Goal: Information Seeking & Learning: Find specific fact

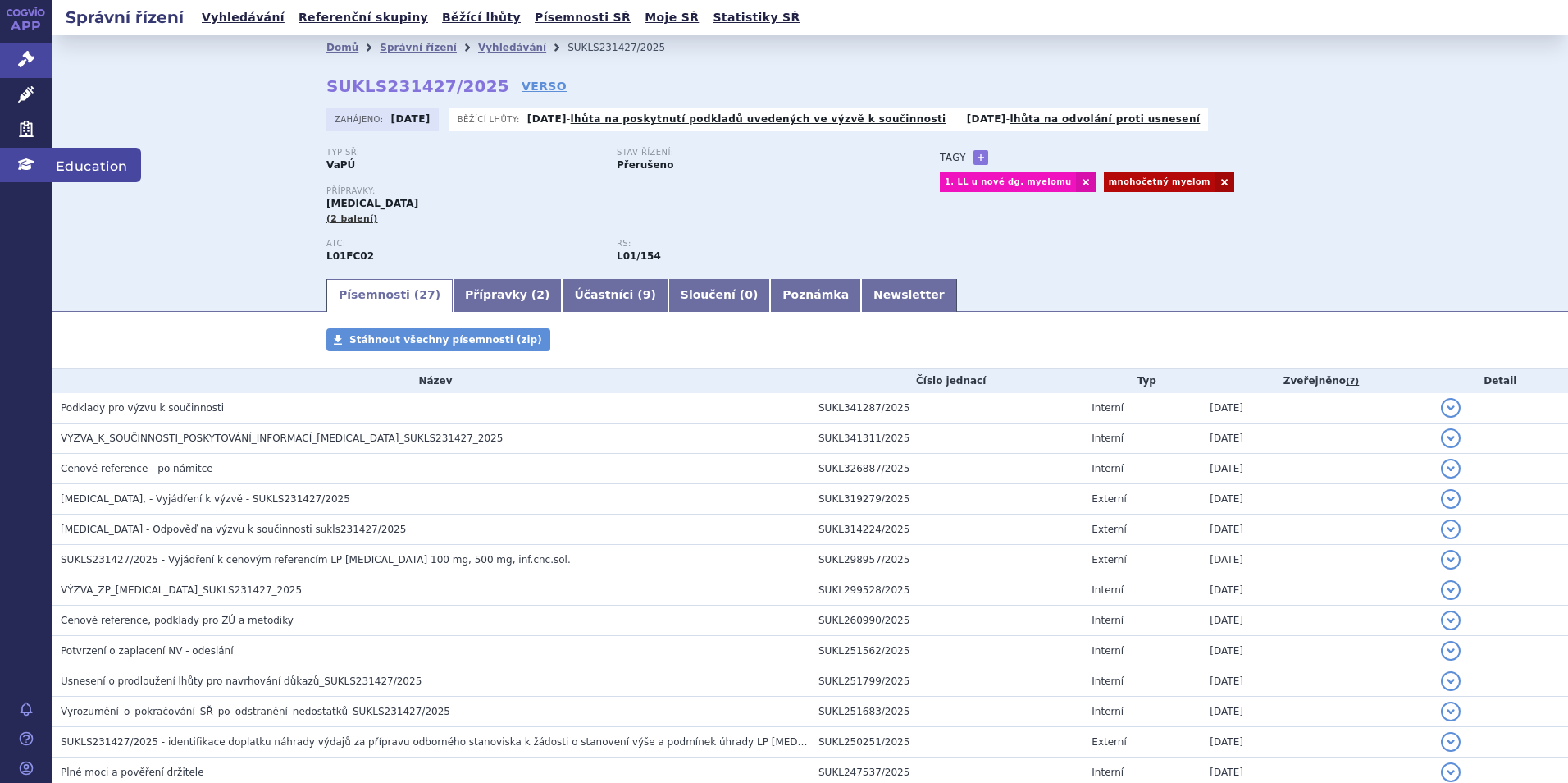
drag, startPoint x: 228, startPoint y: 72, endPoint x: 38, endPoint y: 172, distance: 214.7
click at [227, 72] on div "Domů Správní řízení Vyhledávání SUKLS231427/2025 SUKLS231427/2025 VERSO Zahájen…" at bounding box center [811, 155] width 1516 height 241
drag, startPoint x: 469, startPoint y: 86, endPoint x: 250, endPoint y: 88, distance: 219.0
click at [250, 88] on div "Domů Správní řízení Vyhledávání SUKLS231427/2025 SUKLS231427/2025 VERSO Zahájen…" at bounding box center [811, 155] width 1516 height 241
click at [327, 80] on strong "SUKLS231427/2025" at bounding box center [418, 86] width 183 height 20
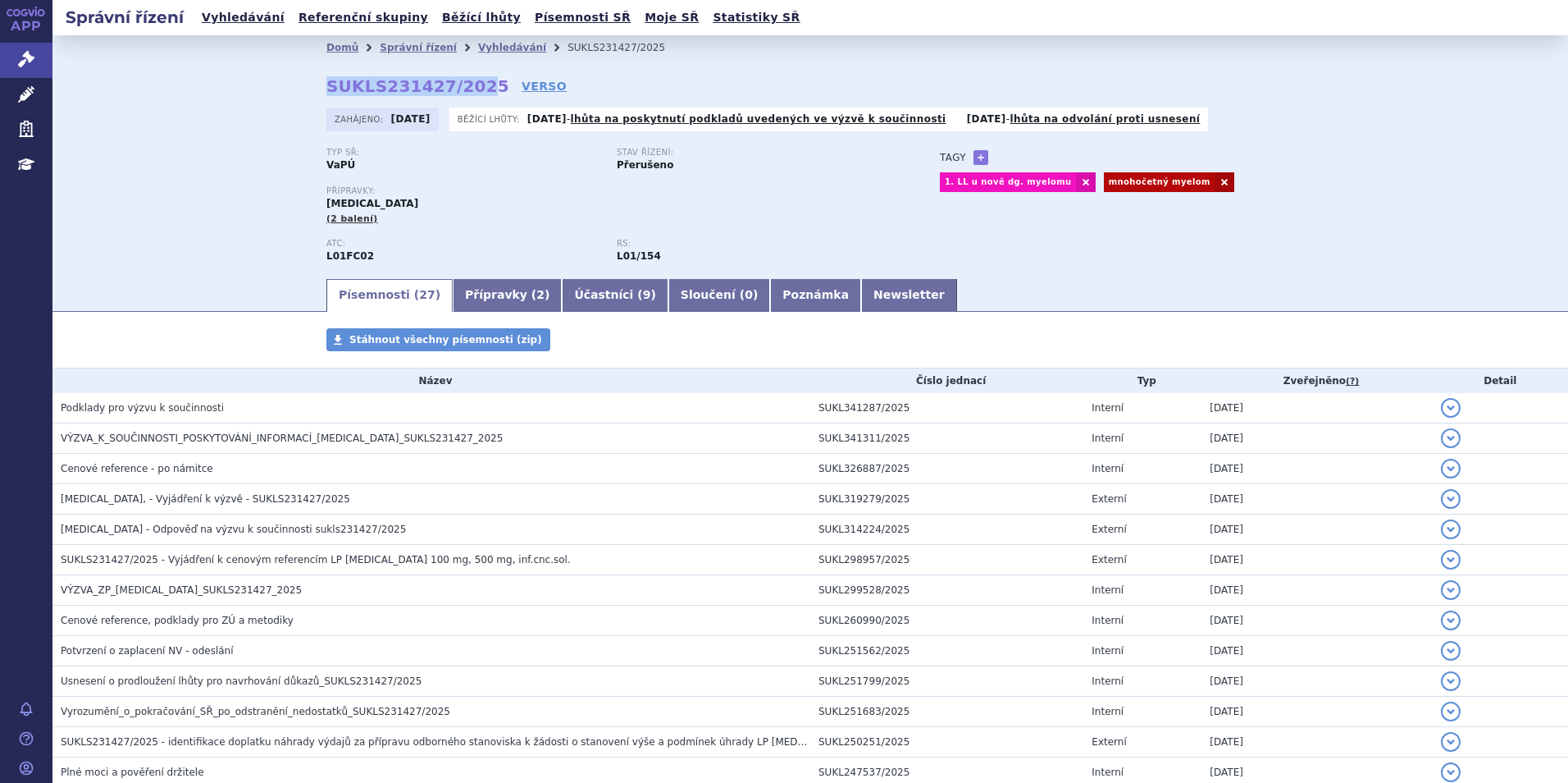
click at [327, 83] on strong "SUKLS231427/2025" at bounding box center [418, 86] width 183 height 20
drag, startPoint x: 322, startPoint y: 83, endPoint x: 472, endPoint y: 89, distance: 150.1
click at [472, 89] on strong "SUKLS231427/2025" at bounding box center [418, 86] width 183 height 20
click at [465, 310] on link "Přípravky ( 2 )" at bounding box center [507, 295] width 109 height 33
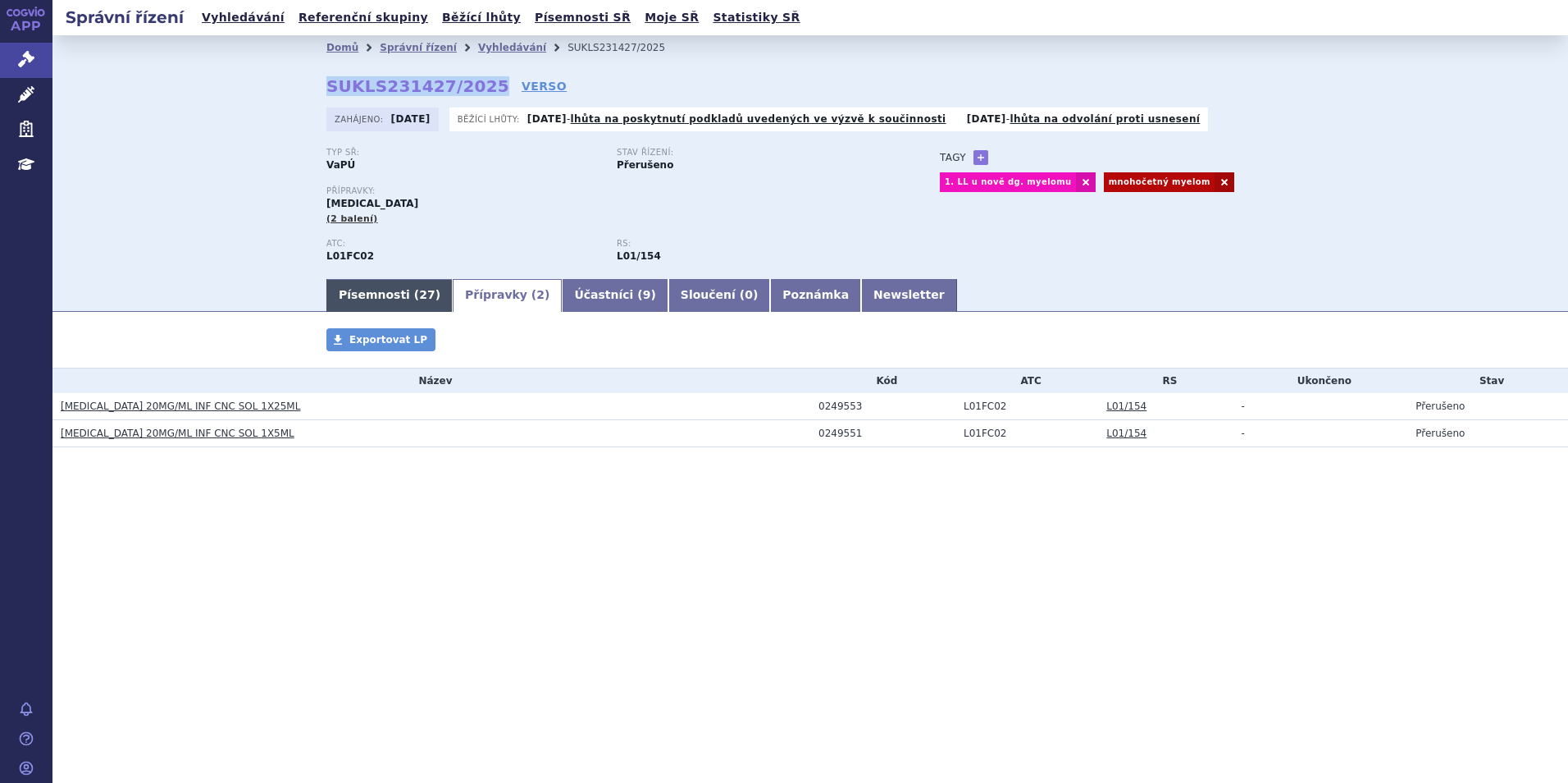
click at [373, 293] on link "Písemnosti ( 27 )" at bounding box center [390, 295] width 126 height 33
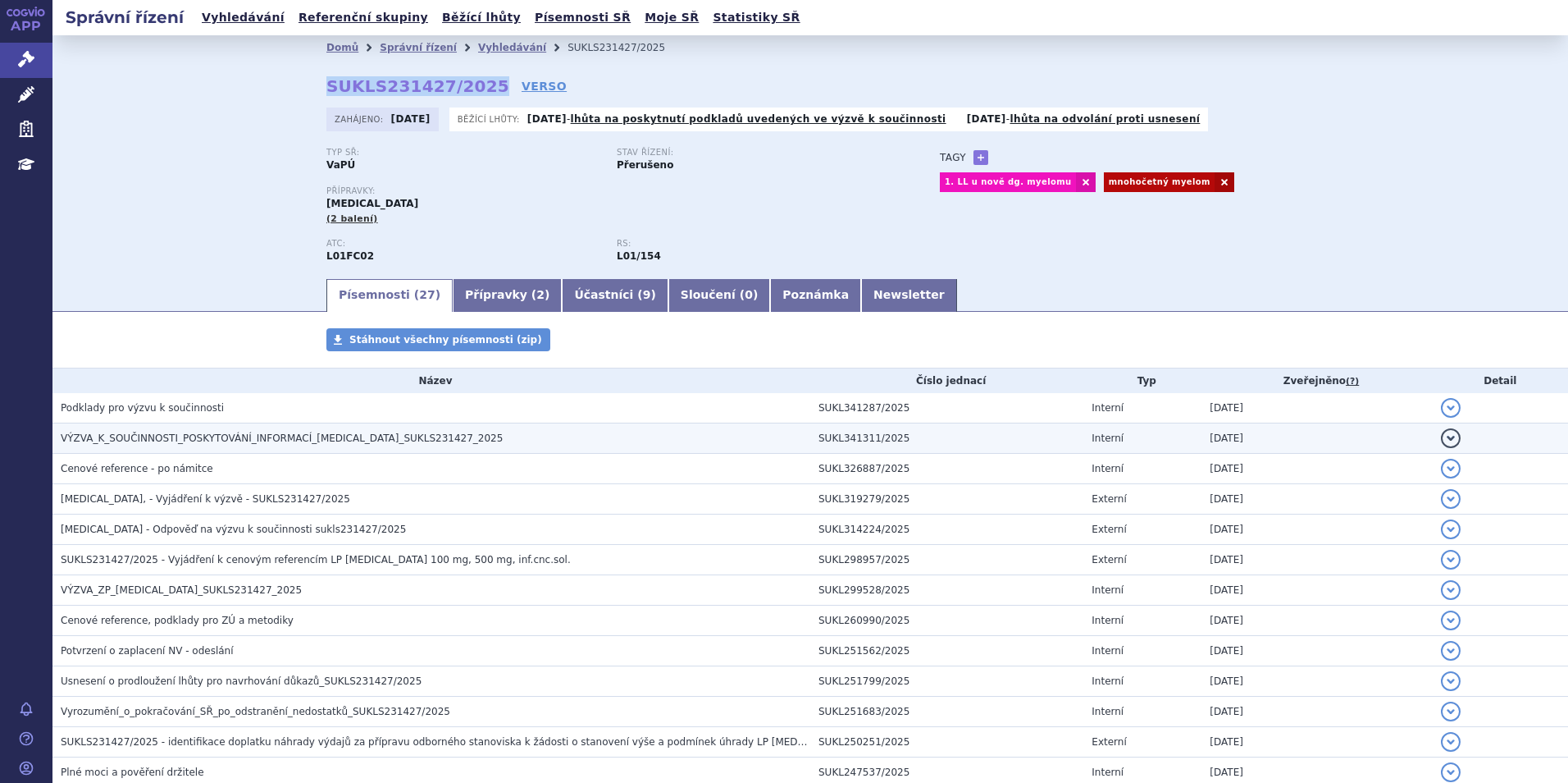
click at [228, 437] on span "VÝZVA_K_SOUČINNOSTI_POSKYTOVÁNÍ_INFORMACÍ_SARCLISA_SUKLS231427_2025" at bounding box center [282, 437] width 442 height 11
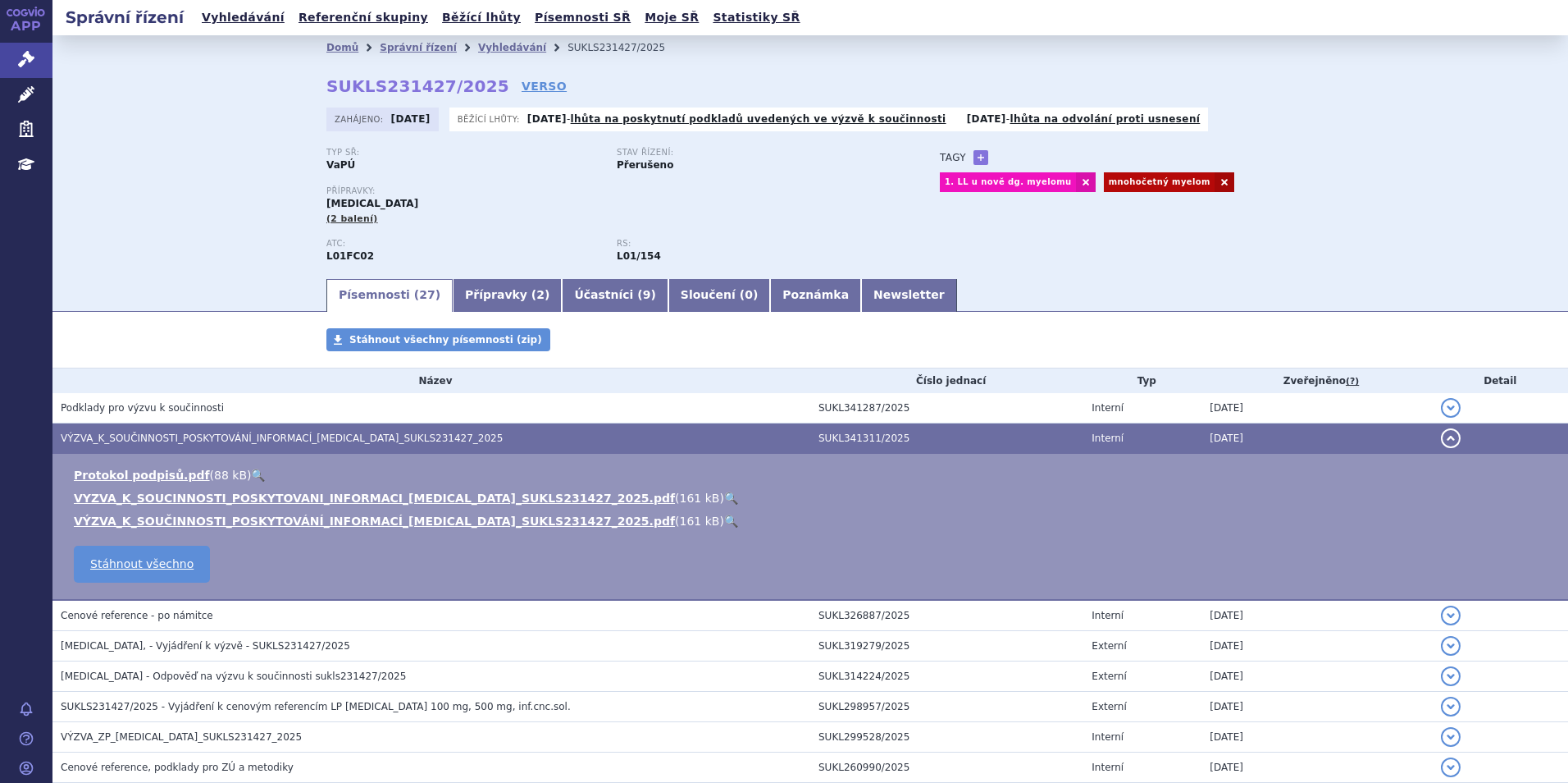
click at [724, 500] on link "🔍" at bounding box center [731, 498] width 14 height 13
click at [515, 298] on link "Přípravky ( 2 )" at bounding box center [507, 295] width 109 height 33
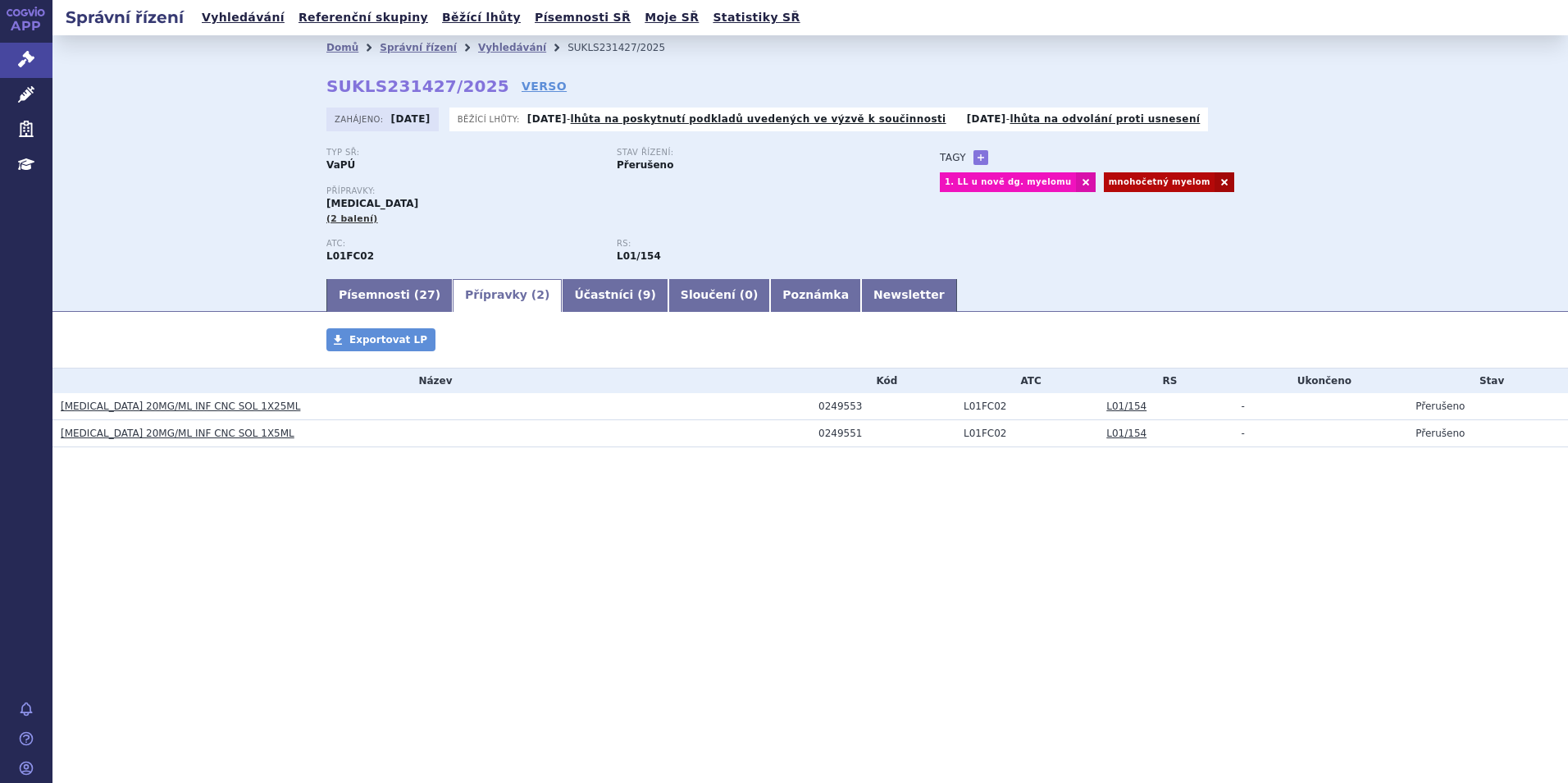
click at [216, 403] on link "SARCLISA 20MG/ML INF CNC SOL 1X25ML" at bounding box center [180, 406] width 240 height 11
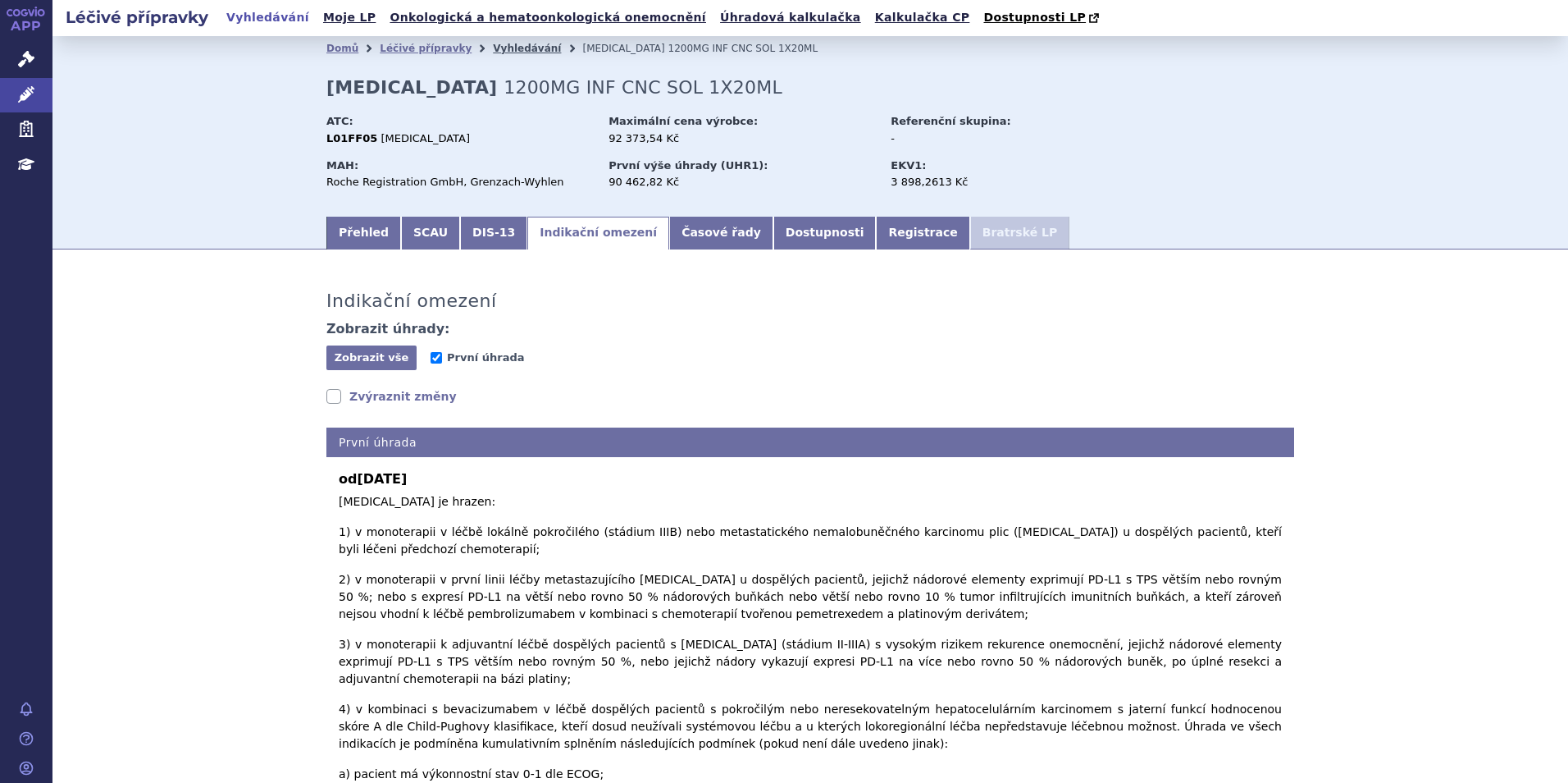
click at [507, 47] on link "Vyhledávání" at bounding box center [527, 48] width 68 height 11
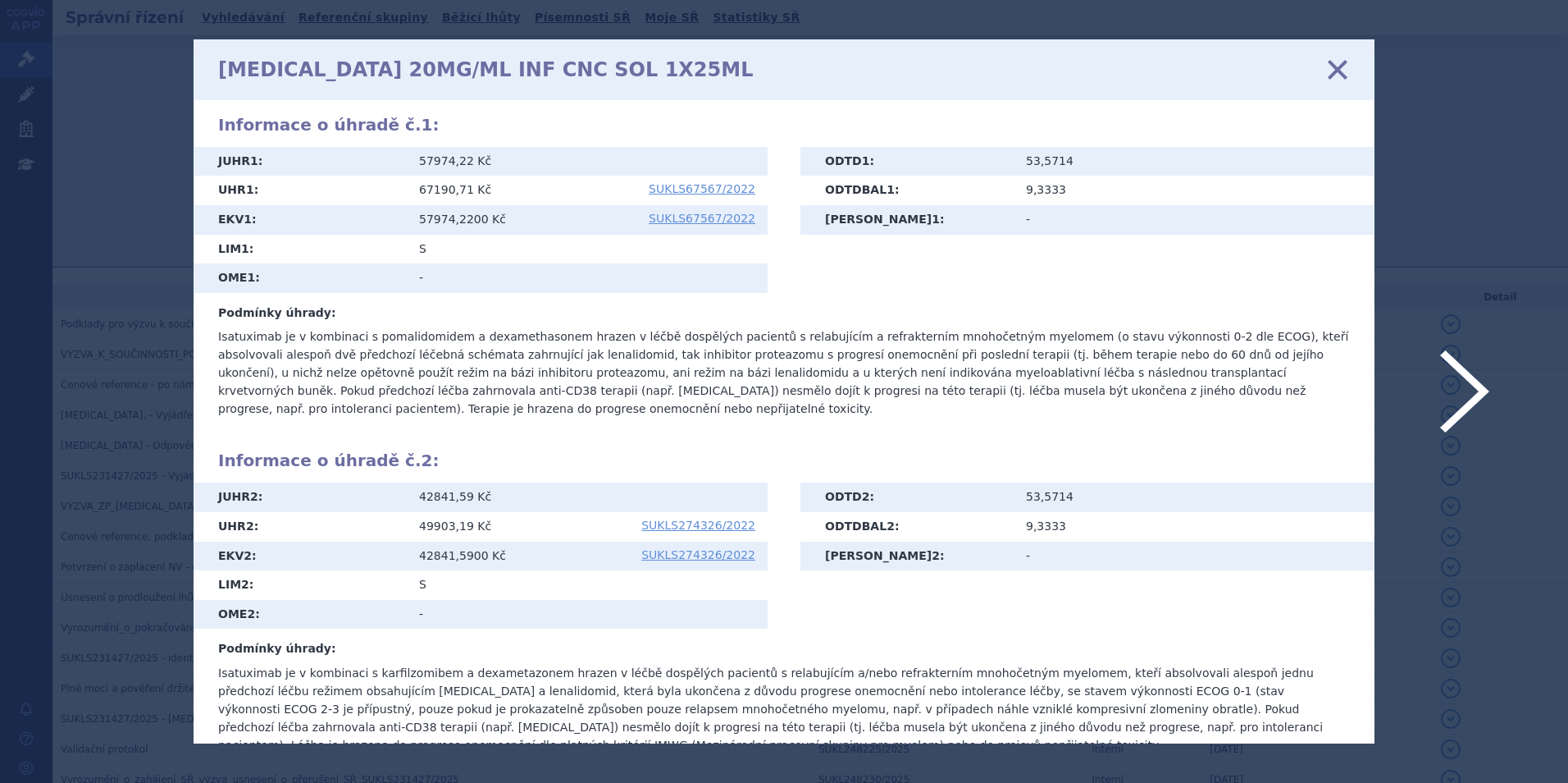
scroll to position [504, 0]
drag, startPoint x: 1326, startPoint y: 67, endPoint x: 1015, endPoint y: 78, distance: 311.2
click at [1326, 67] on icon at bounding box center [1337, 69] width 34 height 34
click at [127, 89] on icon at bounding box center [784, 392] width 1568 height 783
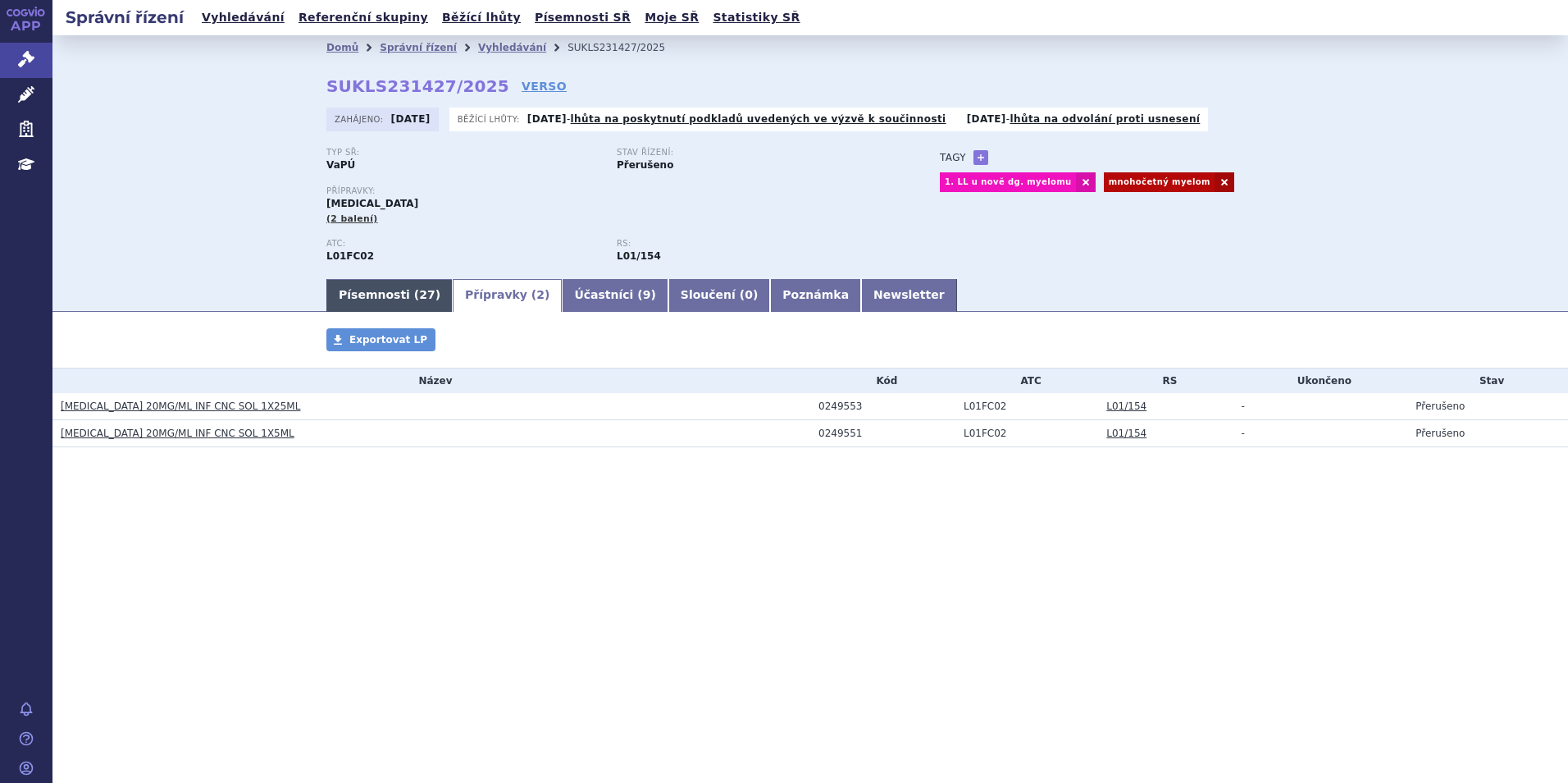
click at [357, 294] on link "Písemnosti ( 27 )" at bounding box center [390, 295] width 126 height 33
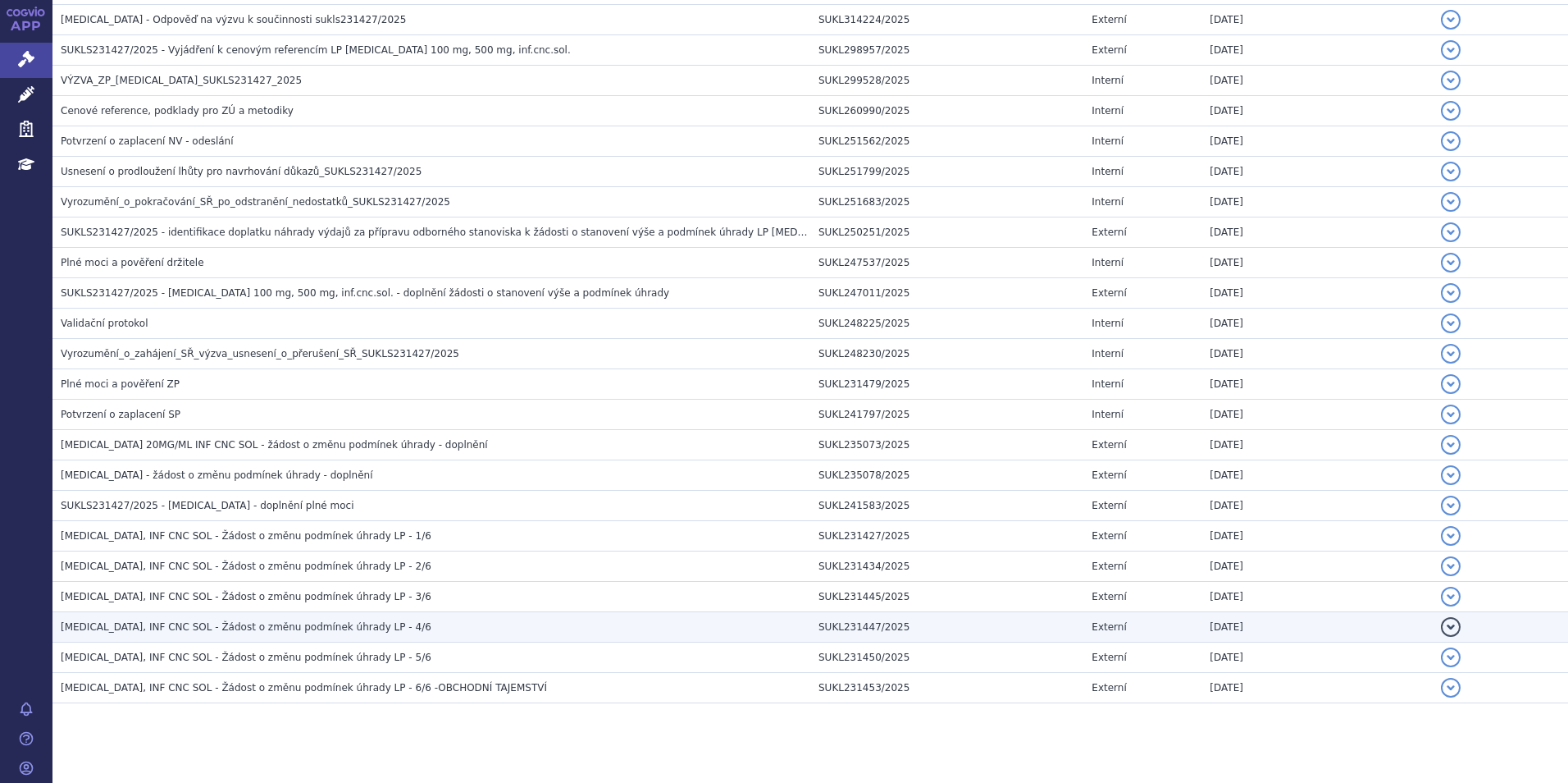
scroll to position [529, 0]
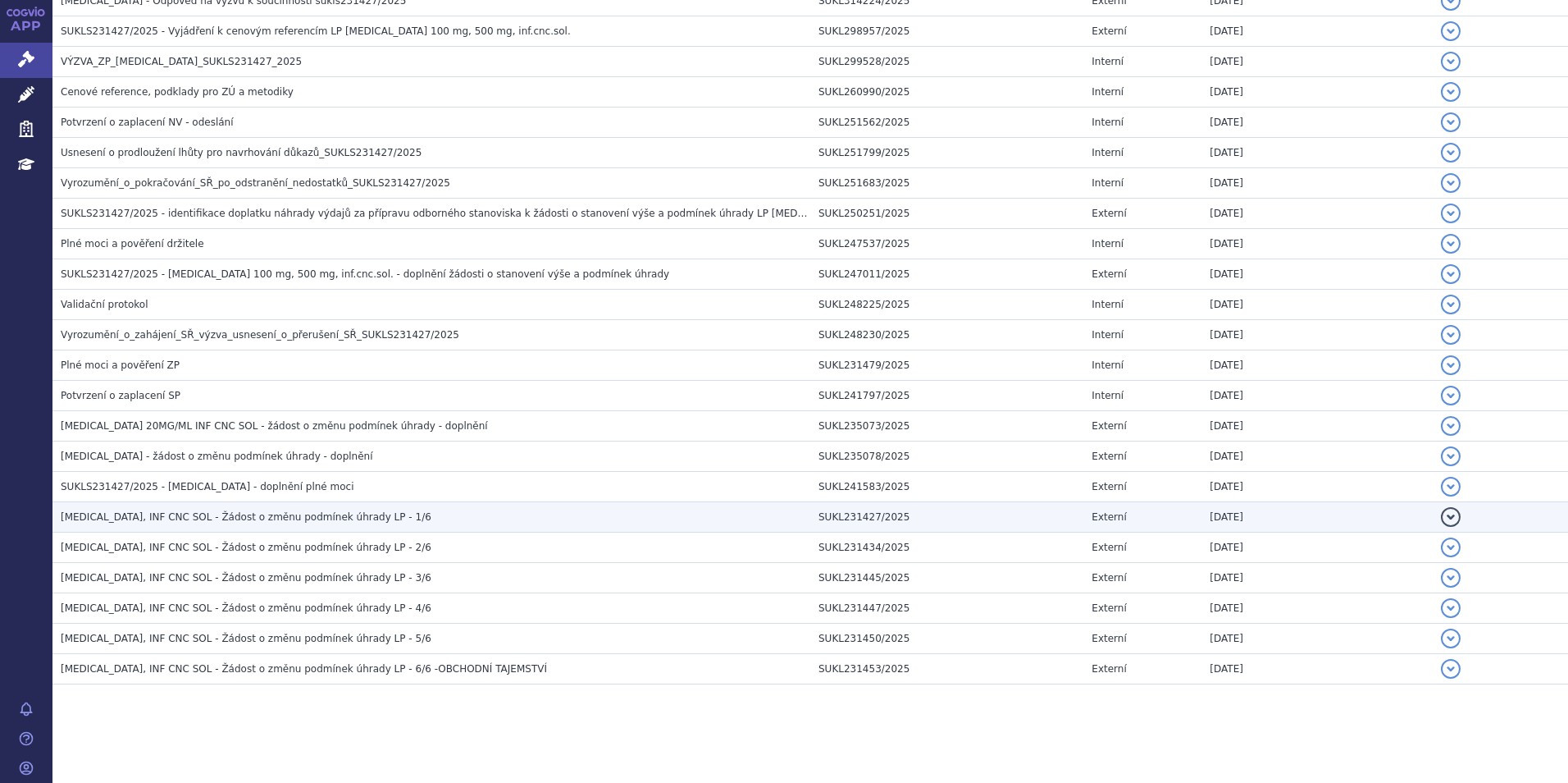
click at [364, 519] on h3 "[MEDICAL_DATA], INF CNC SOL - Žádost o změnu podmínek úhrady LP - 1/6" at bounding box center [435, 517] width 750 height 16
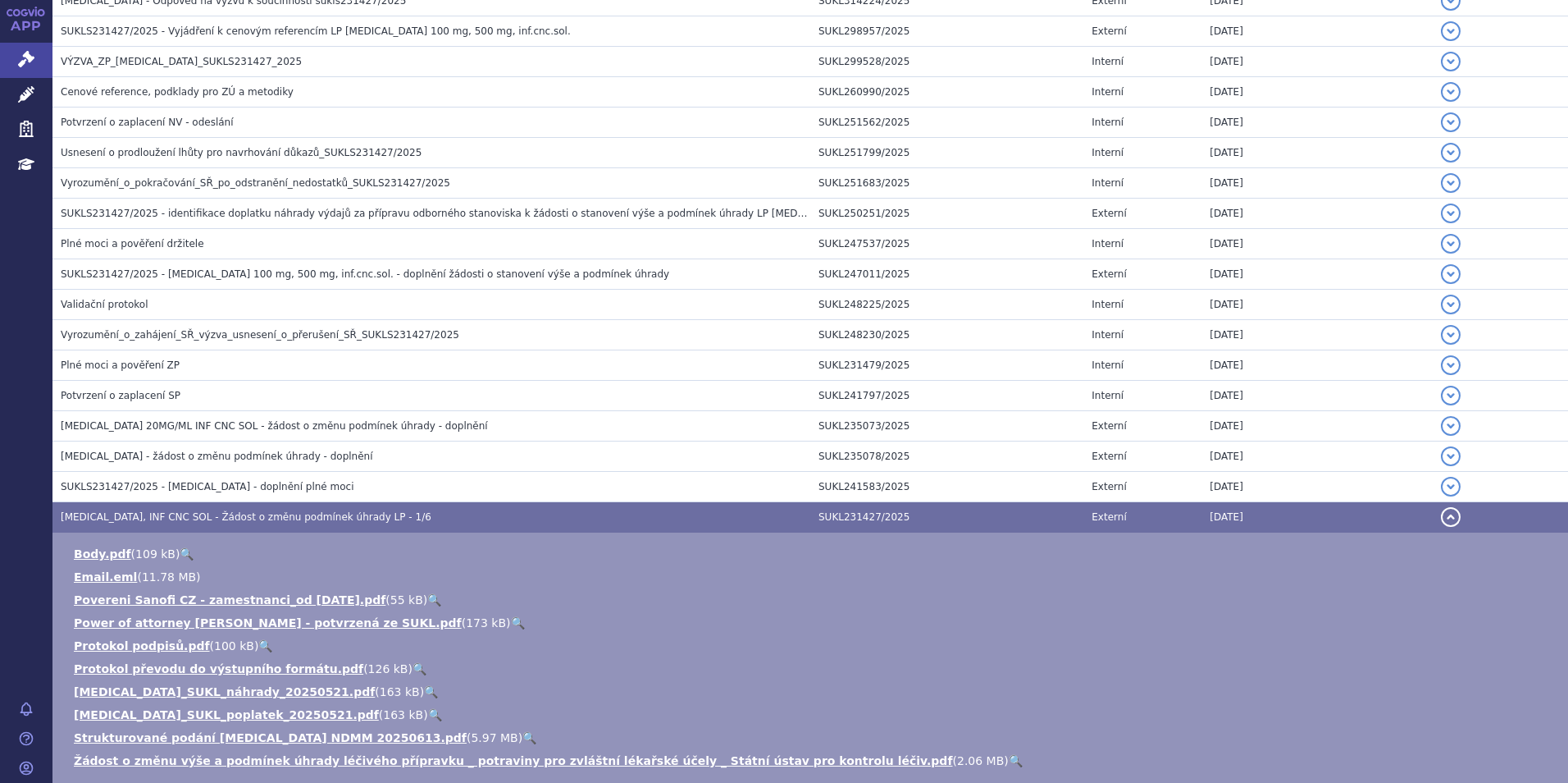
click at [522, 739] on link "🔍" at bounding box center [529, 737] width 14 height 13
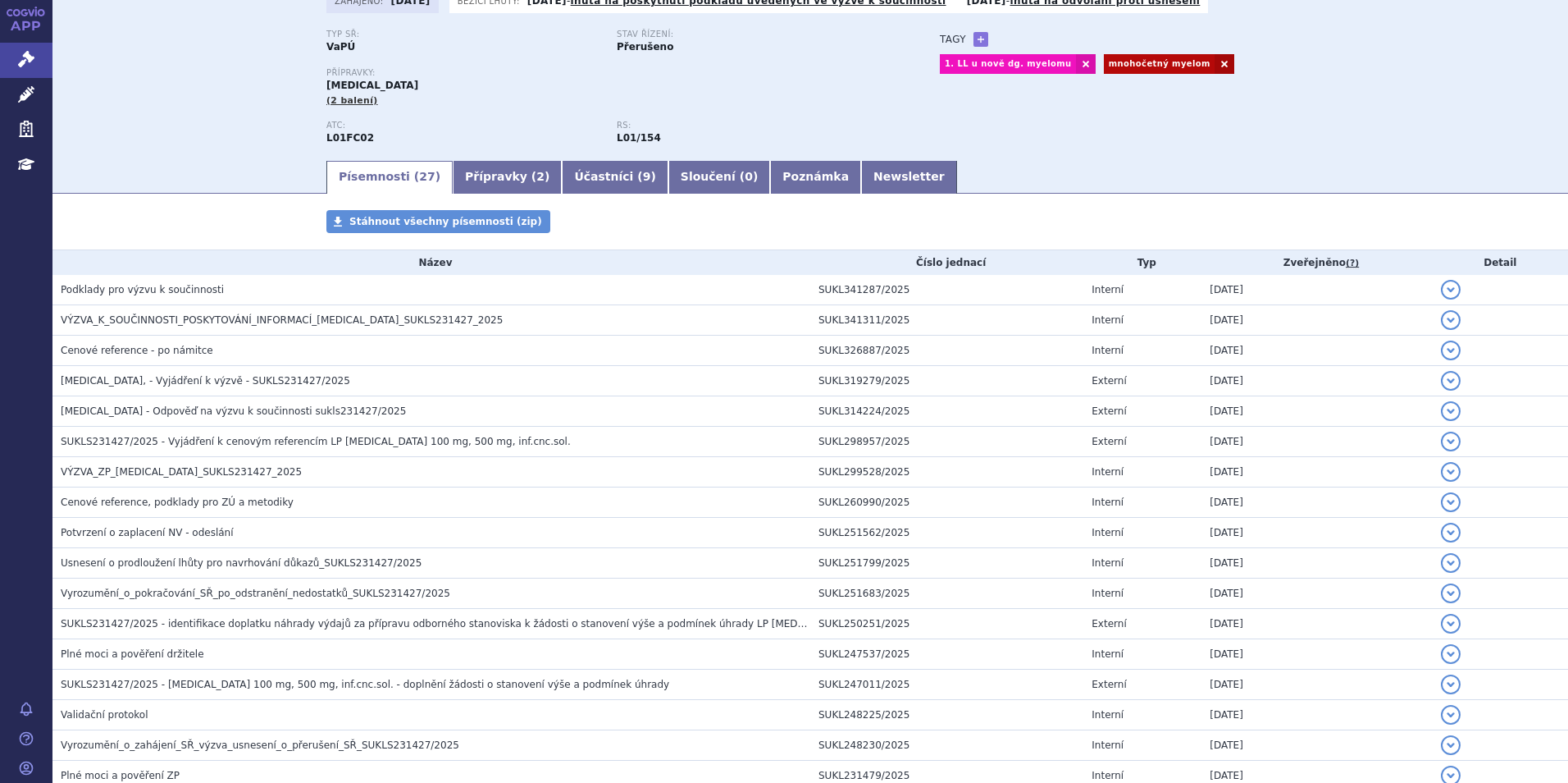
scroll to position [0, 0]
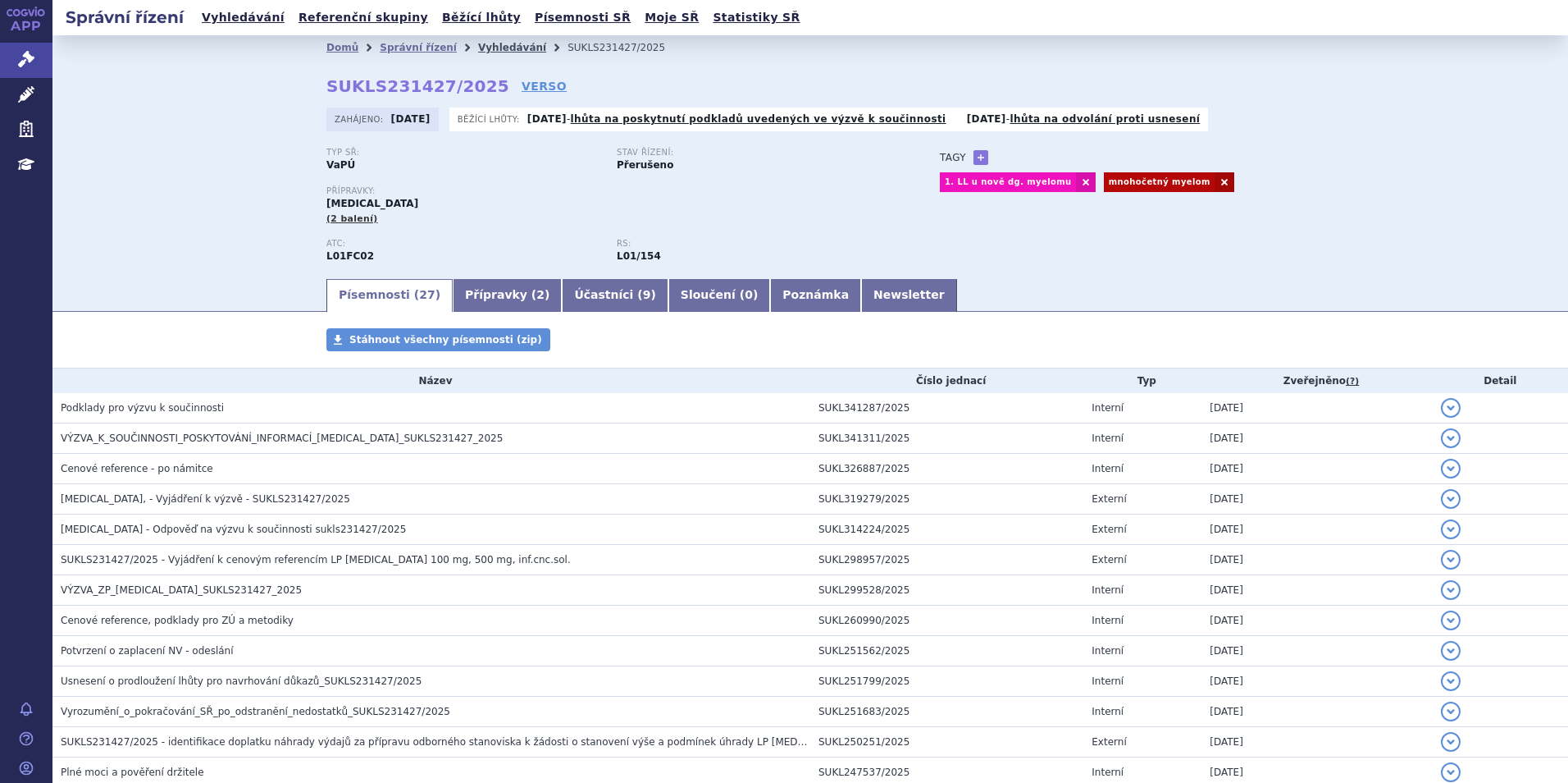
click at [478, 44] on link "Vyhledávání" at bounding box center [512, 47] width 68 height 11
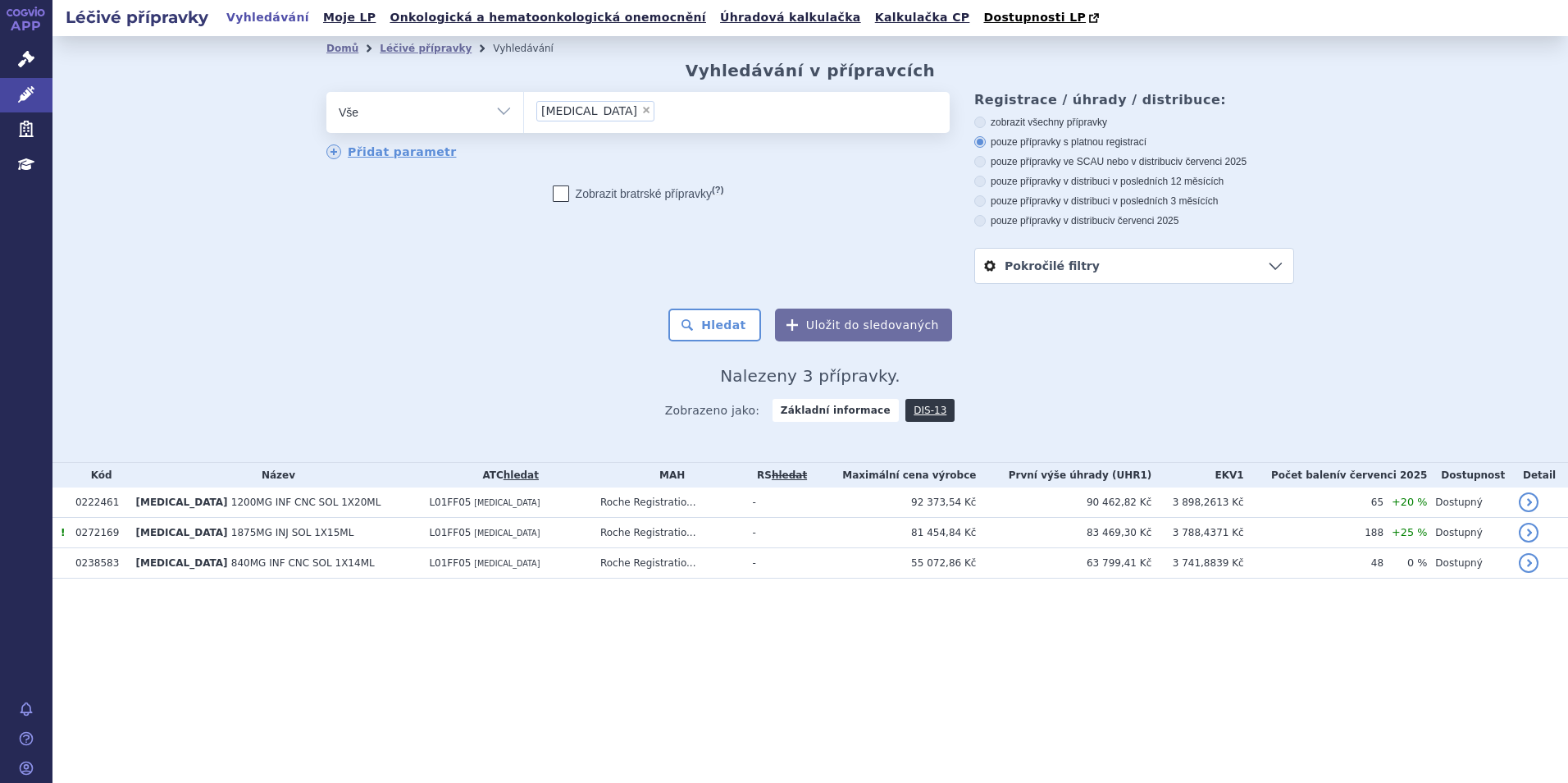
click at [641, 114] on span "×" at bounding box center [647, 110] width 10 height 10
click at [524, 114] on select "tecentriq" at bounding box center [523, 111] width 1 height 41
select select
click at [596, 109] on ul at bounding box center [737, 109] width 425 height 34
click at [524, 109] on select "tecentriq" at bounding box center [523, 111] width 1 height 41
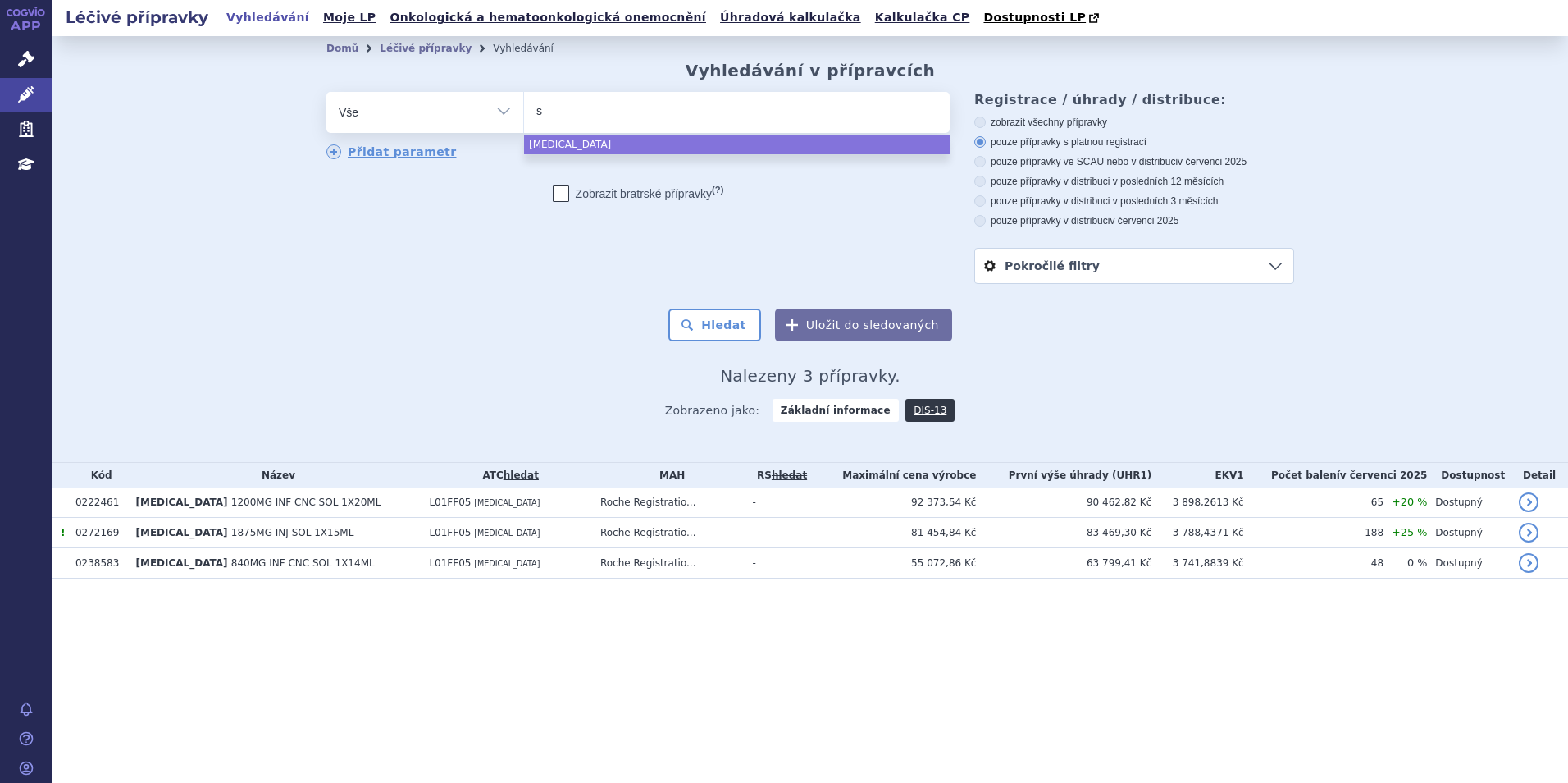
type input "sa"
type input "sar"
type input "sarcl"
type input "sarclisa"
select select "sarclisa"
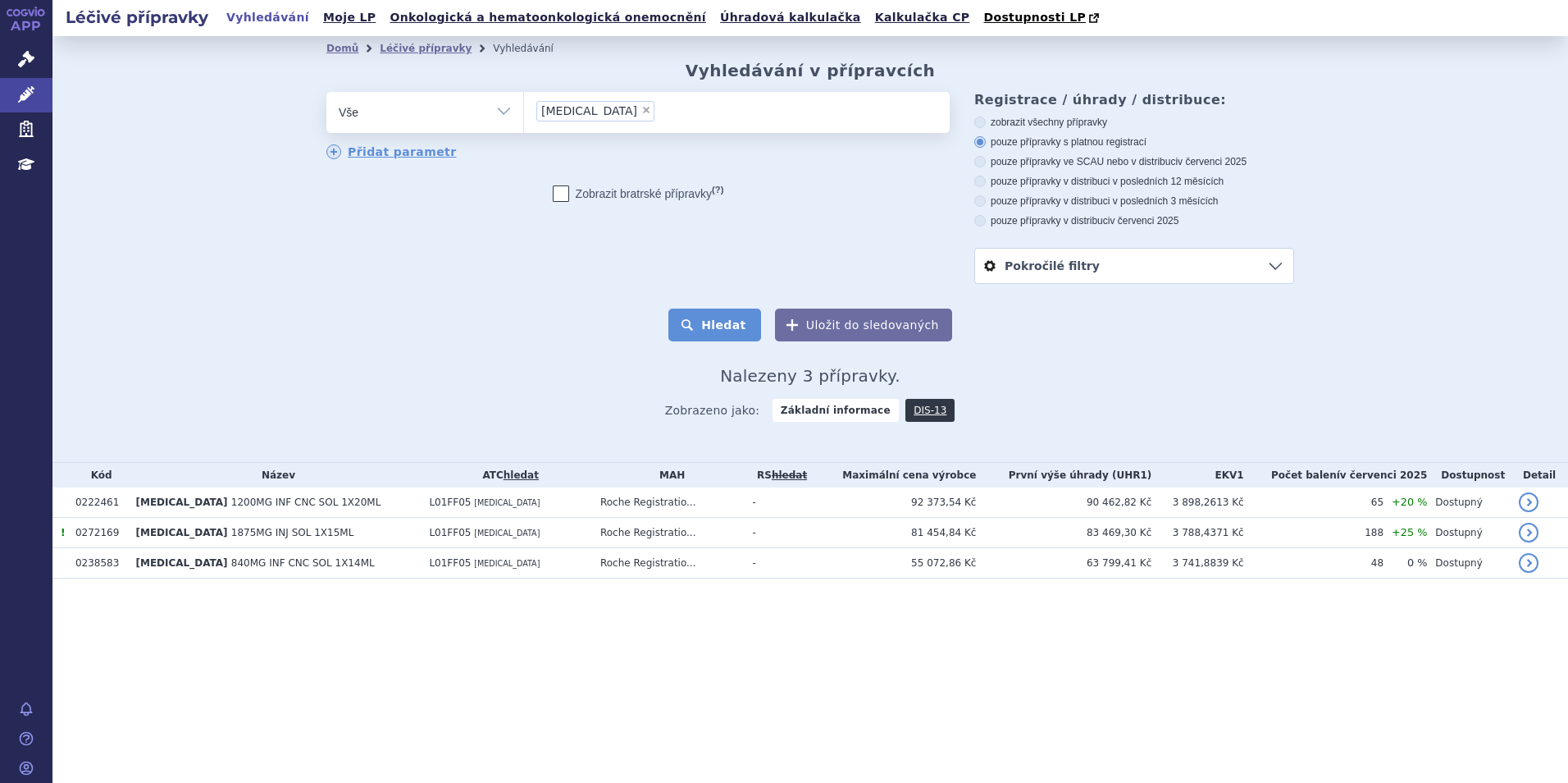
click at [712, 323] on button "Hledat" at bounding box center [715, 325] width 93 height 33
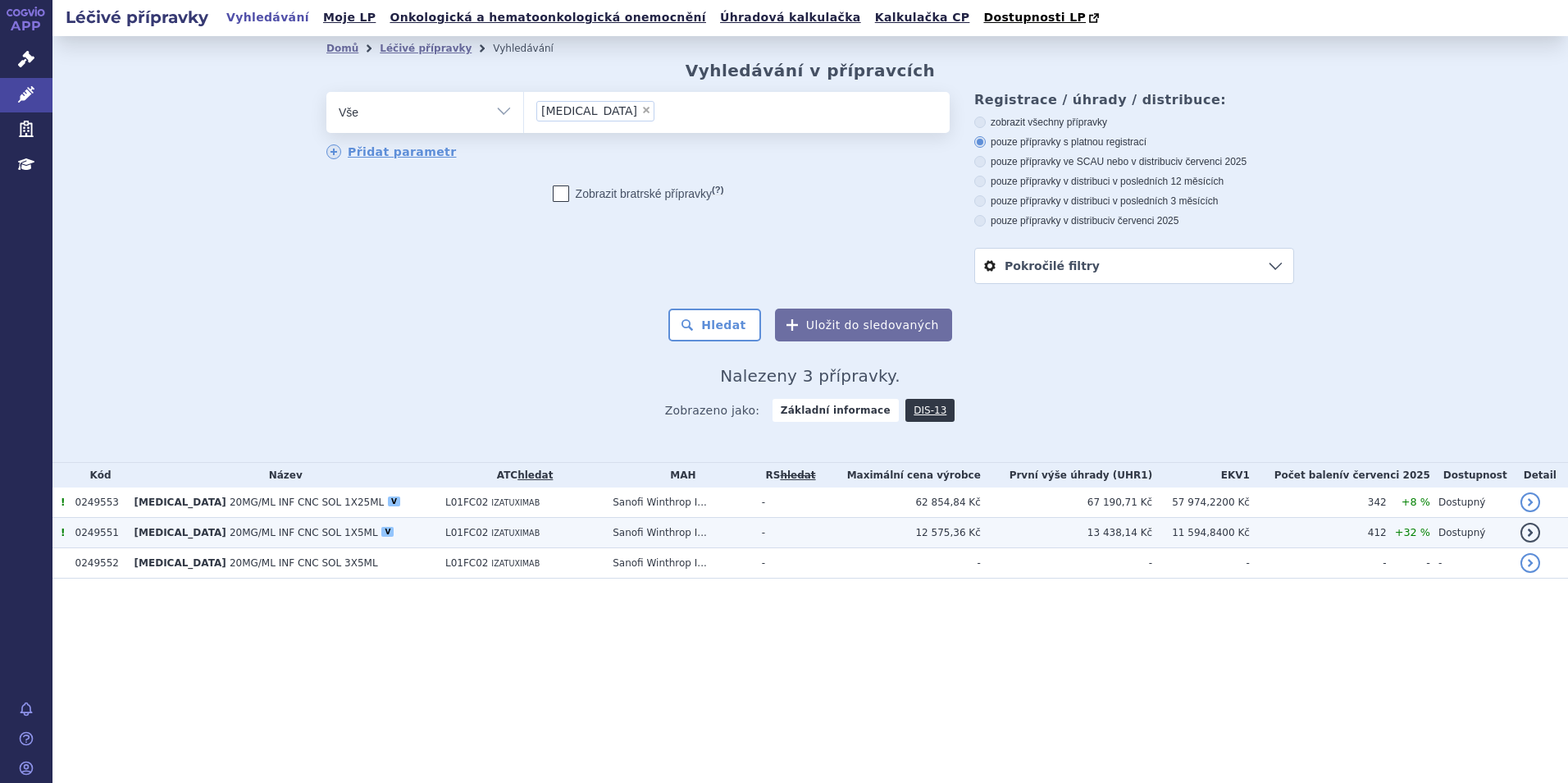
click at [301, 544] on td "SARCLISA 20MG/ML INF CNC SOL 1X5ML V" at bounding box center [281, 533] width 311 height 31
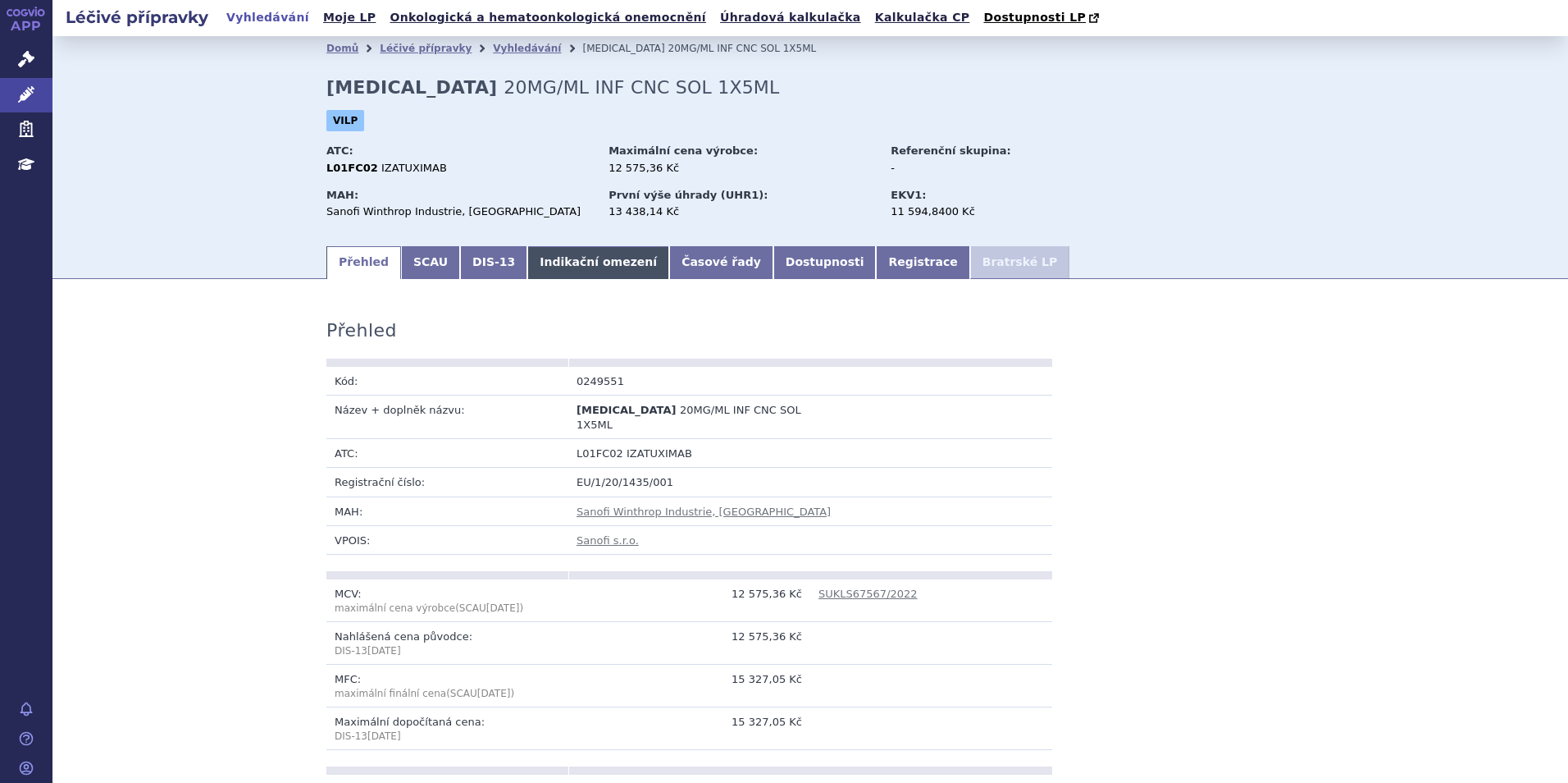
click at [578, 275] on link "Indikační omezení" at bounding box center [598, 262] width 142 height 33
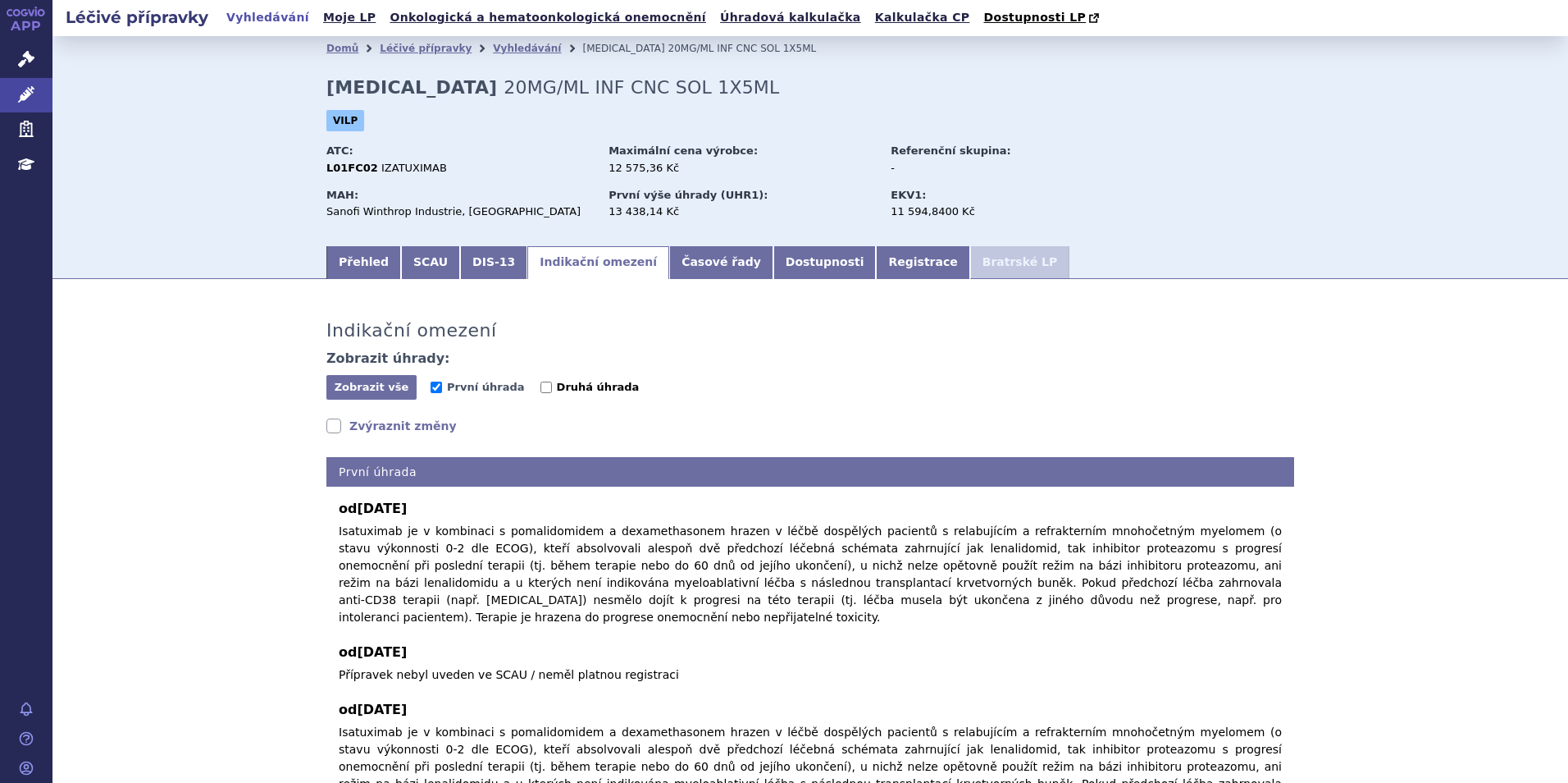
click at [540, 385] on label "Druhá úhrada" at bounding box center [590, 386] width 100 height 16
click at [540, 385] on input "Druhá úhrada" at bounding box center [545, 386] width 11 height 11
checkbox input "true"
click at [433, 393] on input "První úhrada" at bounding box center [436, 386] width 11 height 11
checkbox input "false"
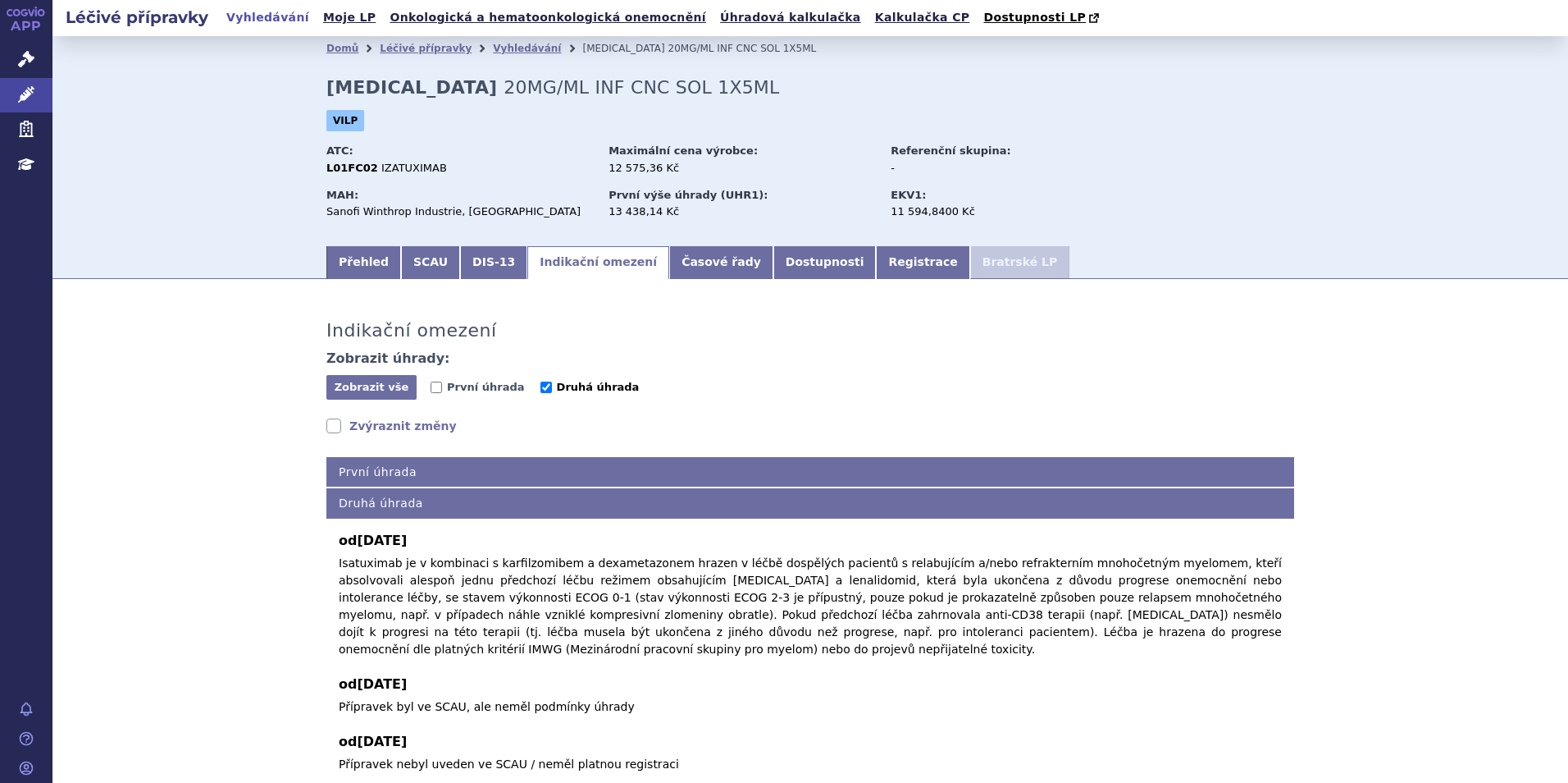
click at [540, 389] on input "Druhá úhrada" at bounding box center [545, 386] width 11 height 11
checkbox input "false"
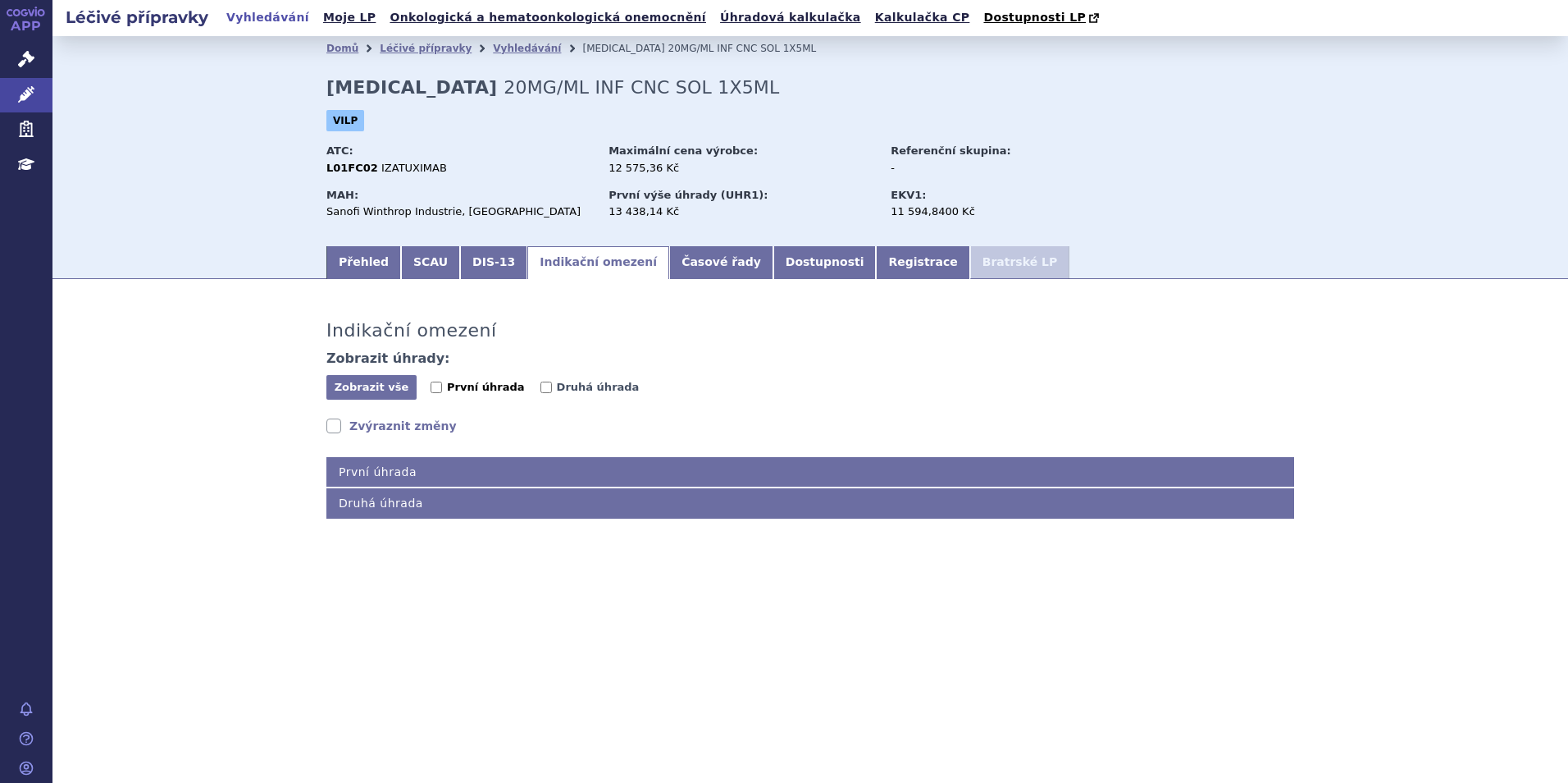
click at [477, 386] on span "První úhrada" at bounding box center [485, 386] width 77 height 12
click at [442, 386] on input "První úhrada" at bounding box center [436, 386] width 11 height 11
checkbox input "true"
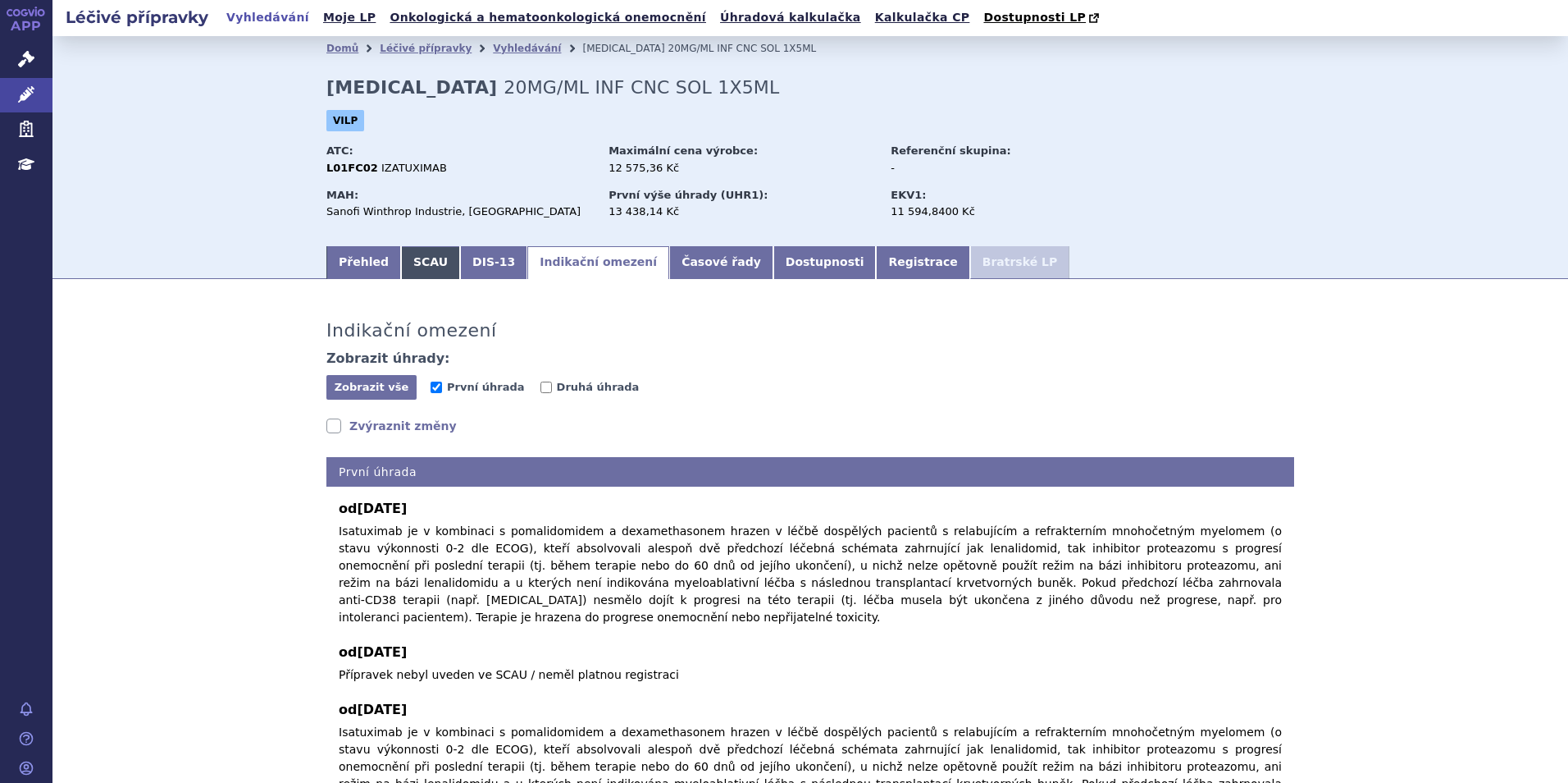
click at [425, 269] on link "SCAU" at bounding box center [430, 262] width 59 height 33
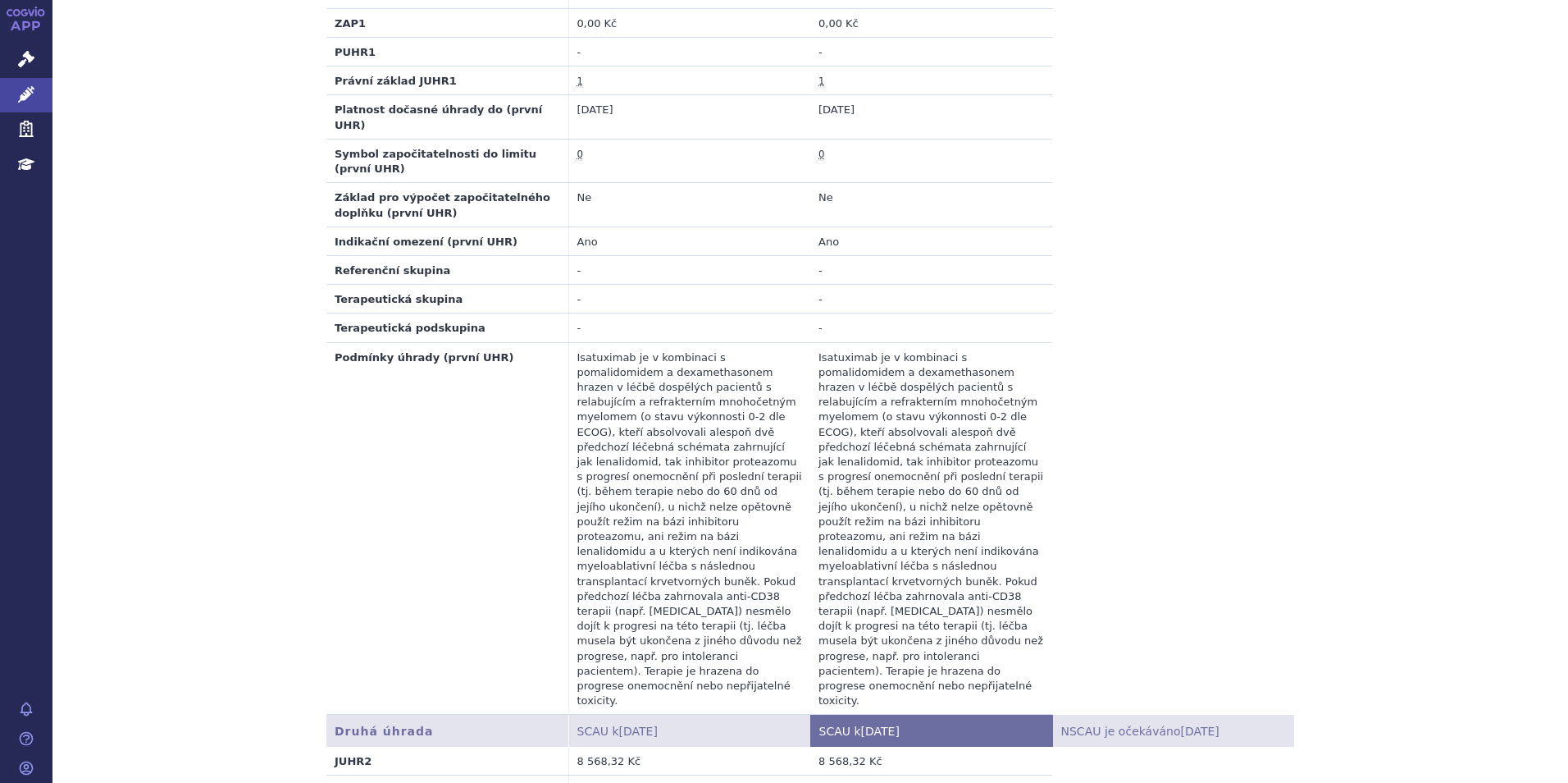
scroll to position [1149, 0]
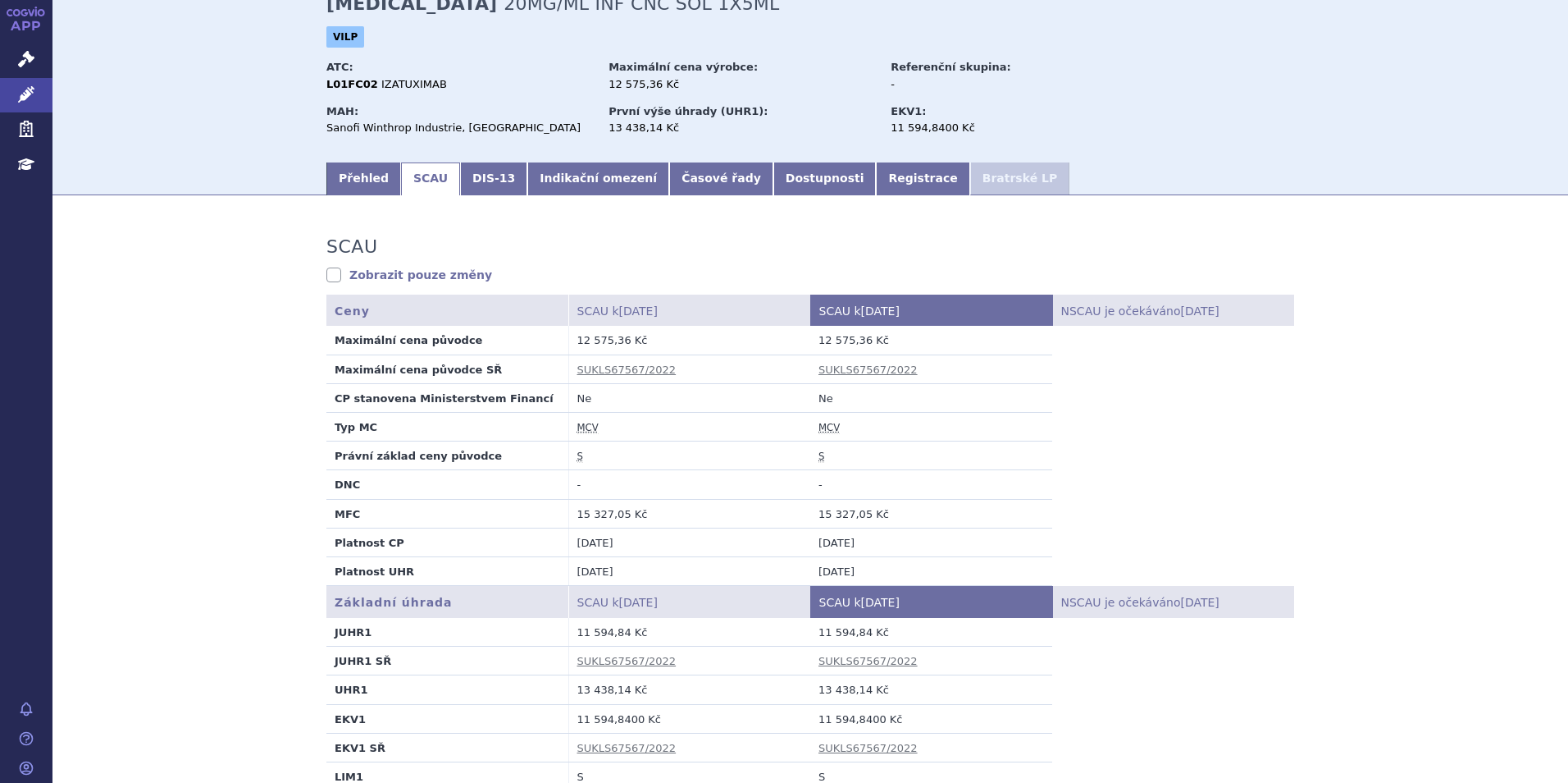
scroll to position [0, 0]
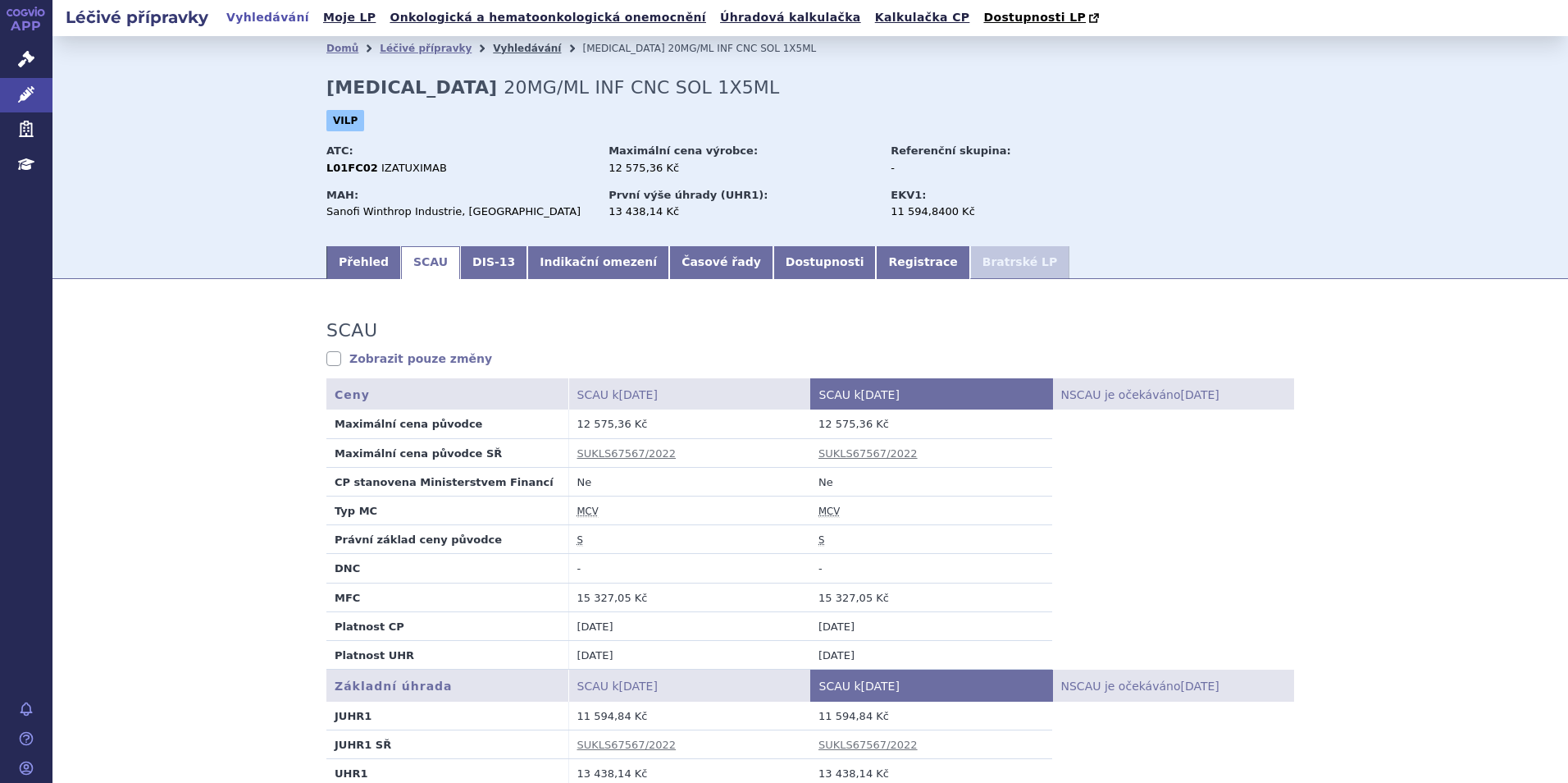
click at [493, 49] on link "Vyhledávání" at bounding box center [527, 48] width 68 height 11
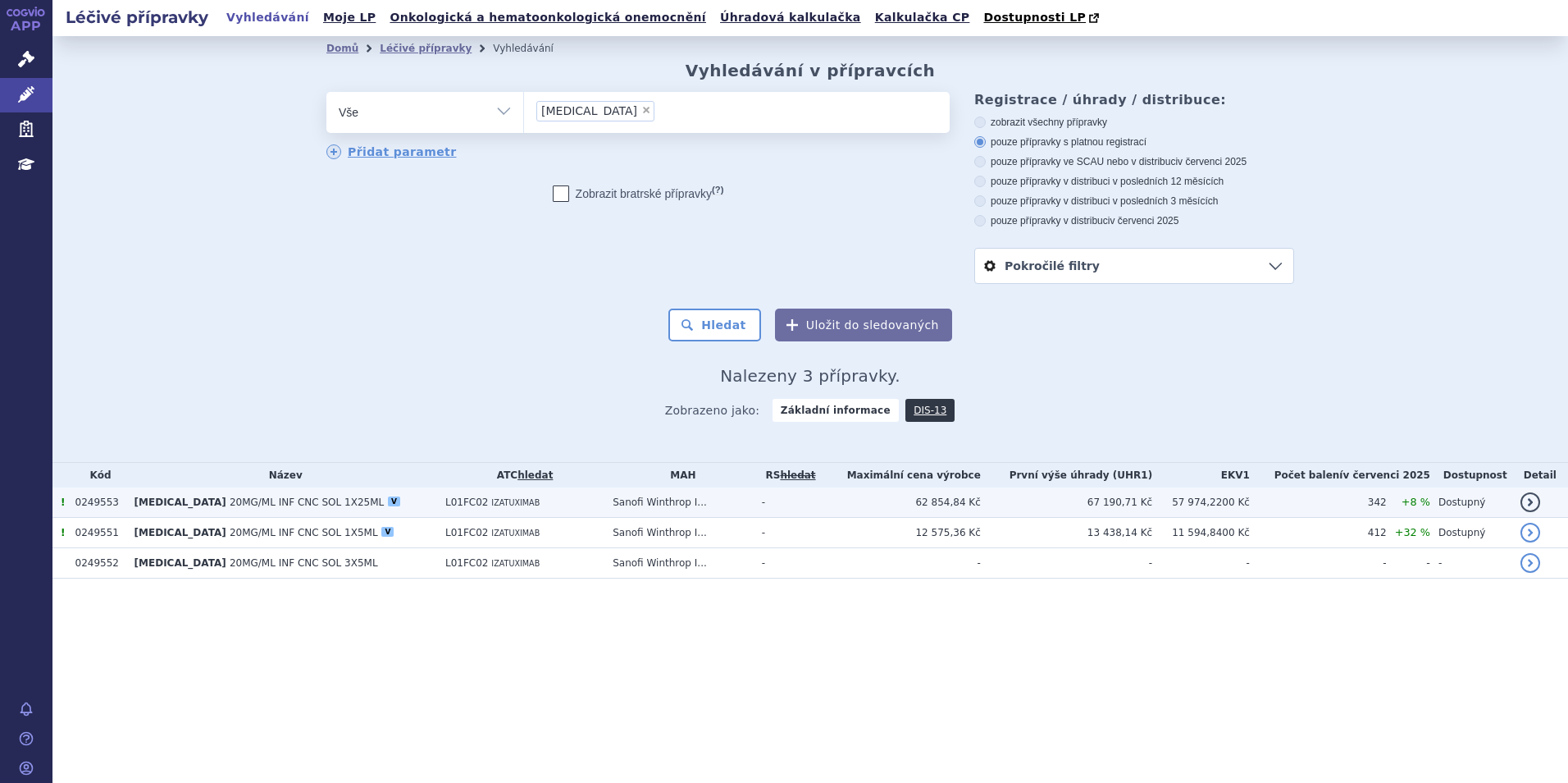
click at [451, 506] on td "L01FC02 IZATUXIMAB" at bounding box center [521, 503] width 168 height 31
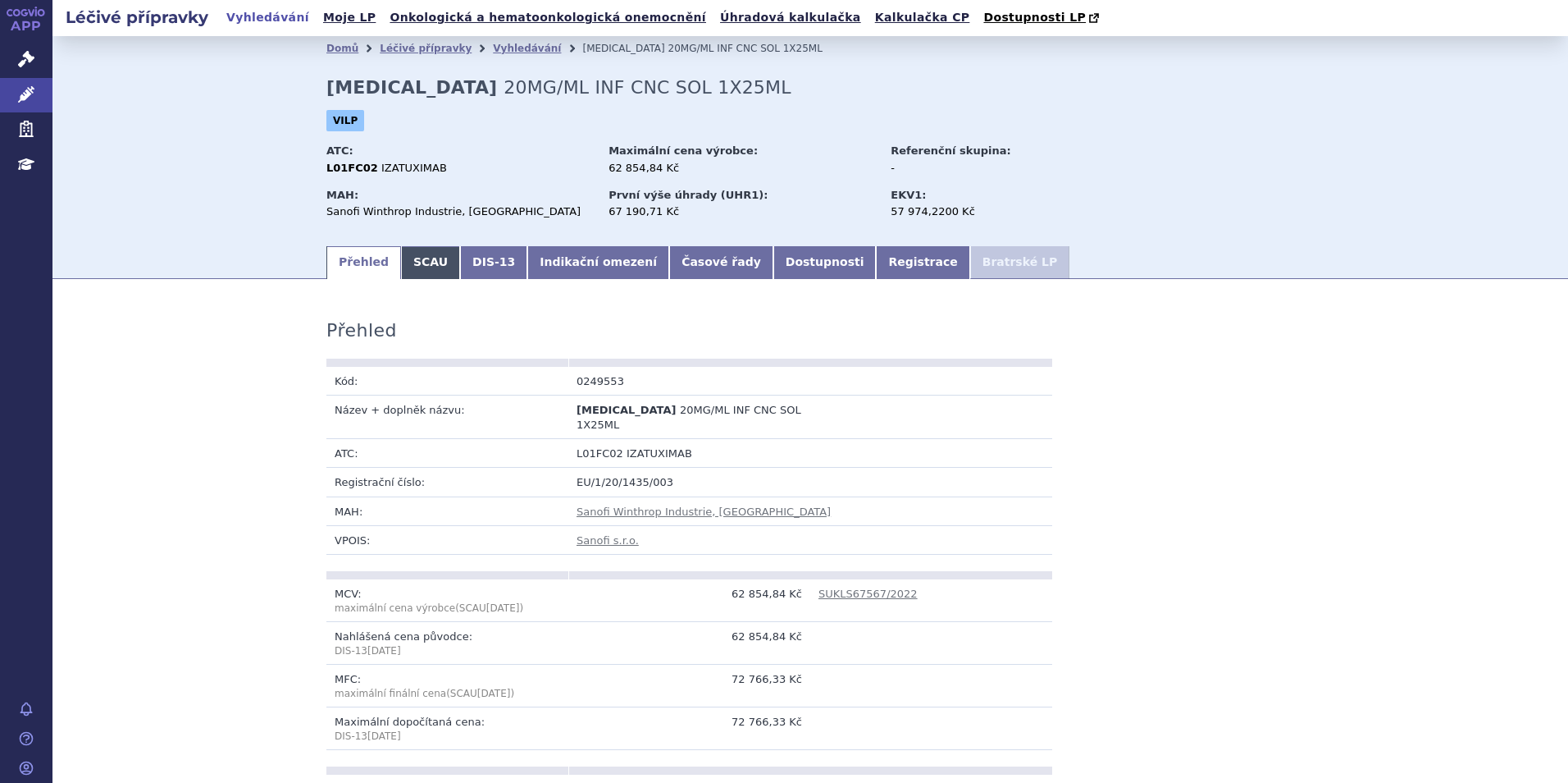
click at [434, 277] on link "SCAU" at bounding box center [430, 262] width 59 height 33
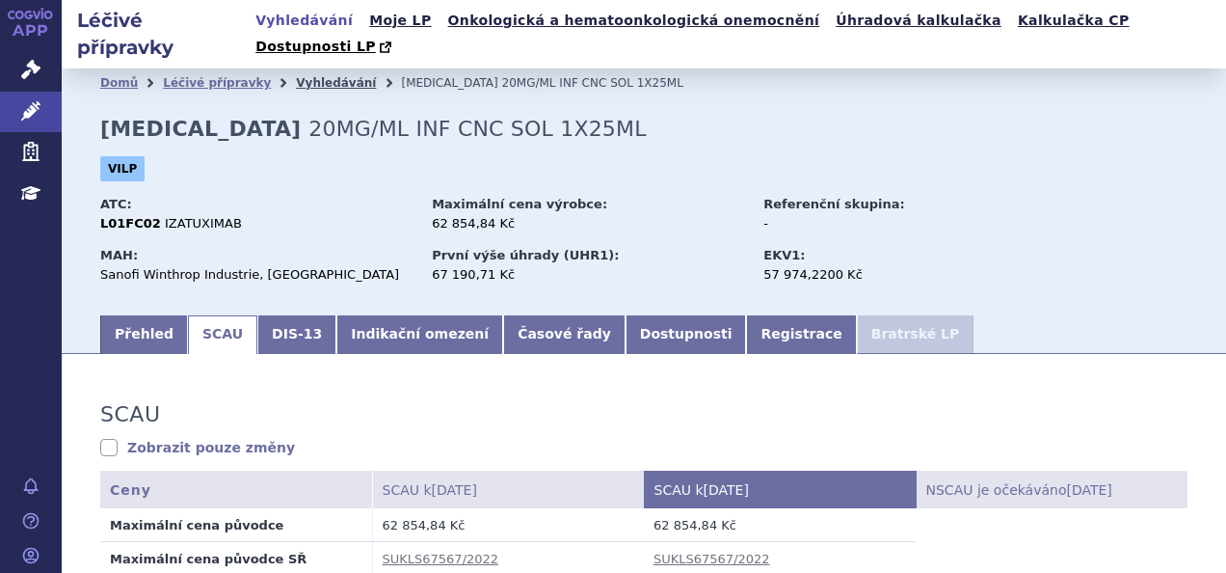
click at [301, 76] on link "Vyhledávání" at bounding box center [336, 82] width 80 height 13
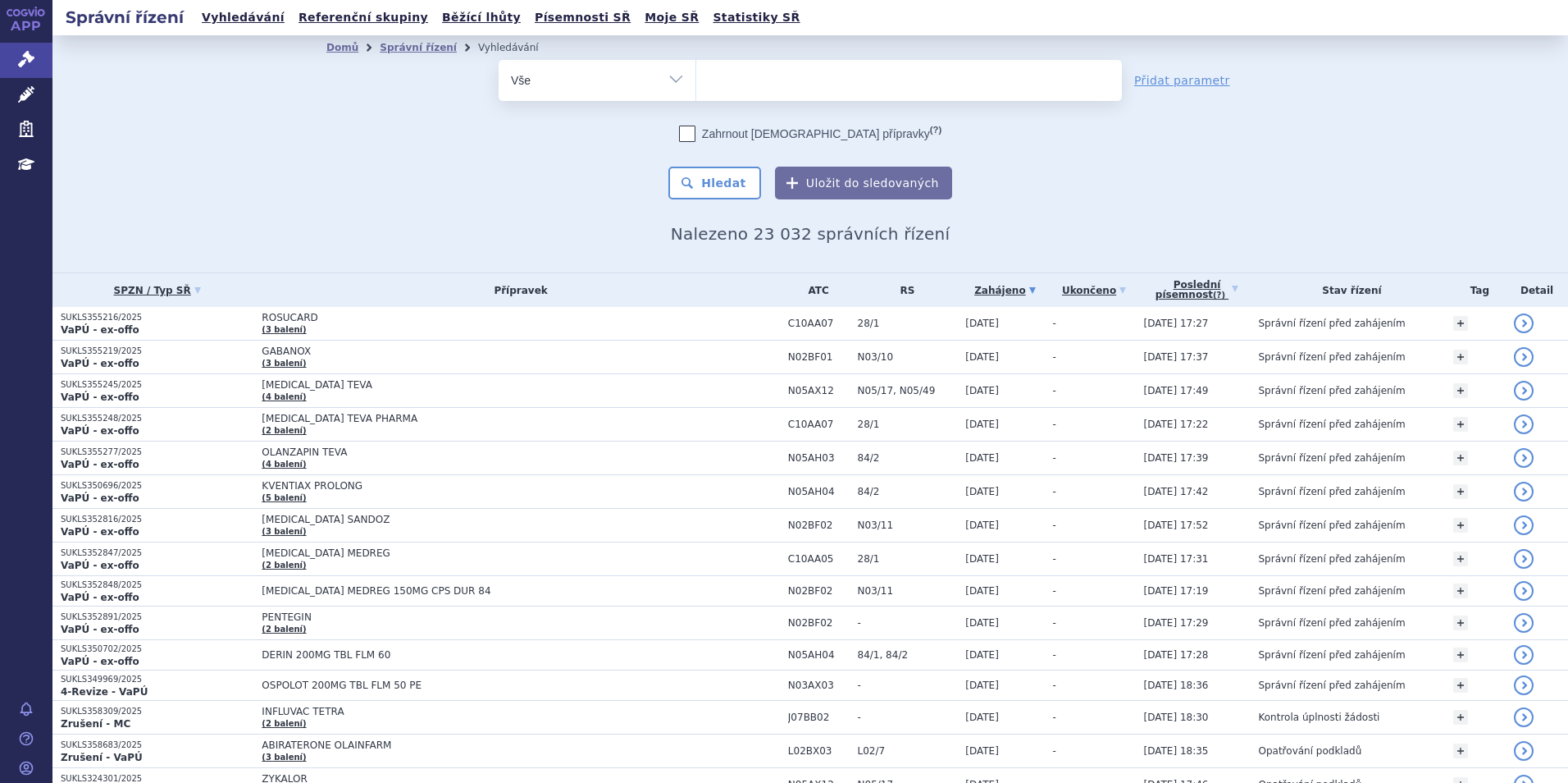
click at [744, 76] on ul at bounding box center [909, 77] width 425 height 34
click at [697, 76] on select at bounding box center [696, 79] width 1 height 41
type input "sa"
type input "sacl"
type input "saclisa"
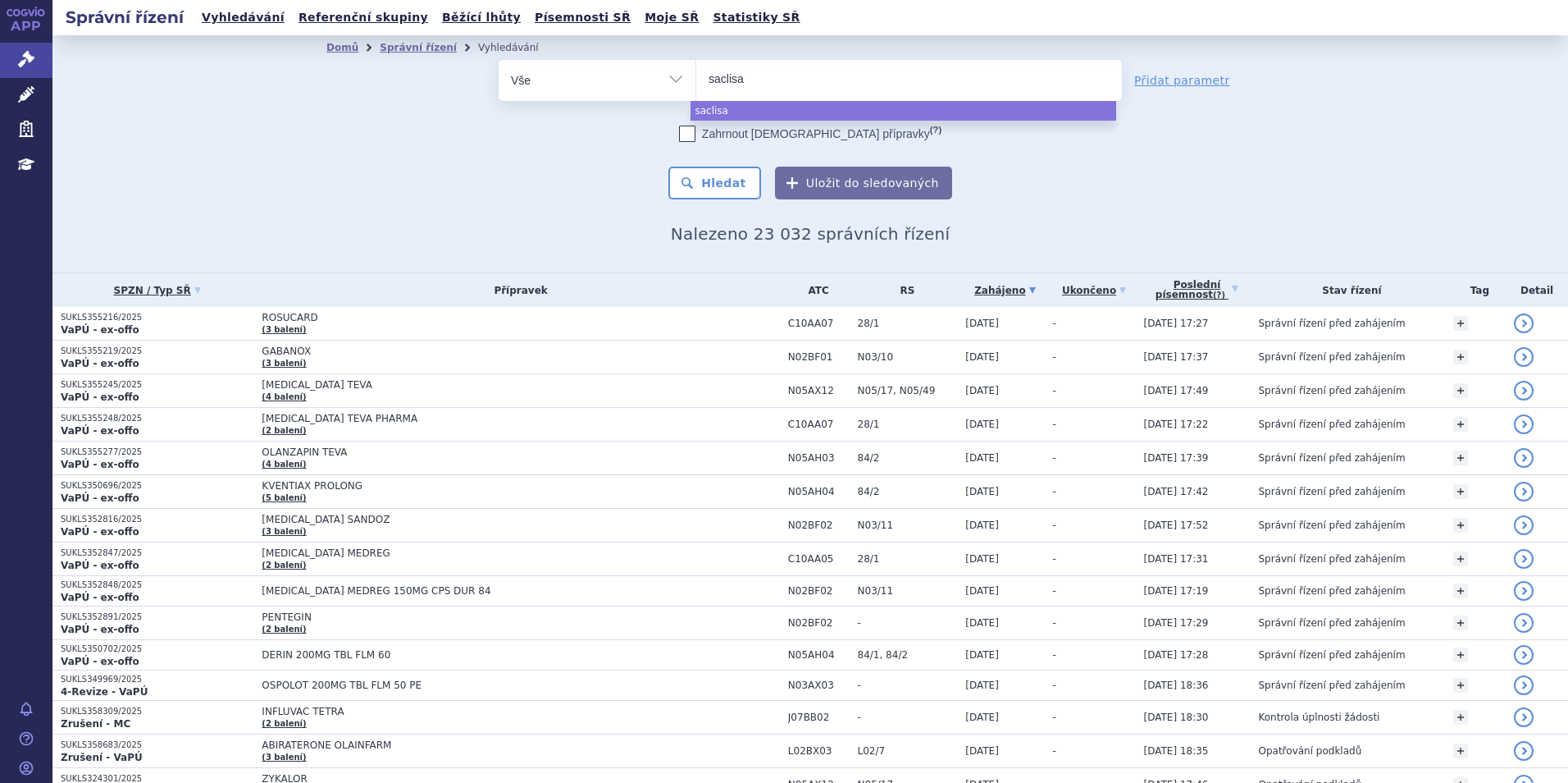
select select "saclisa"
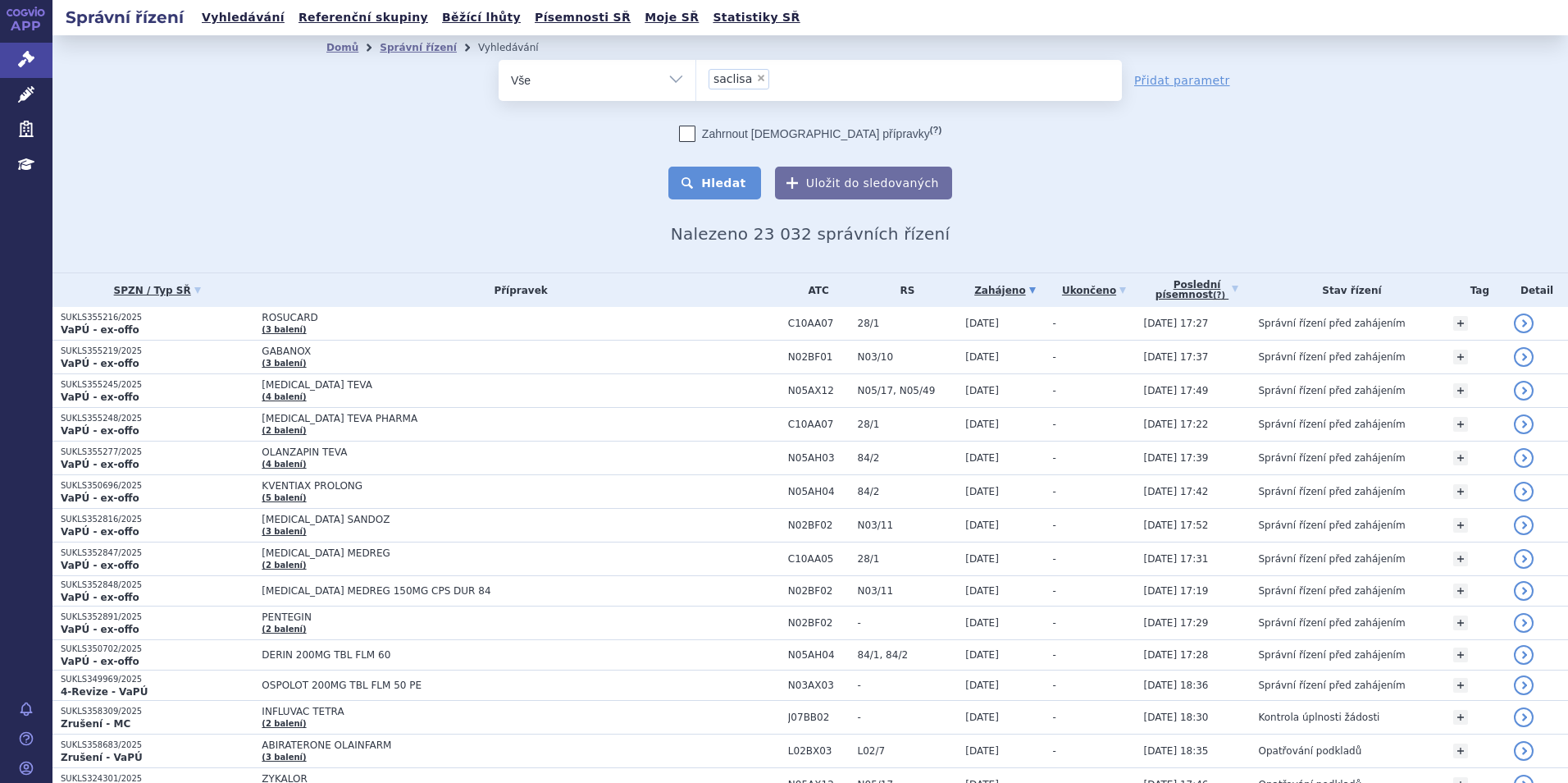
click at [722, 179] on button "Hledat" at bounding box center [715, 183] width 93 height 33
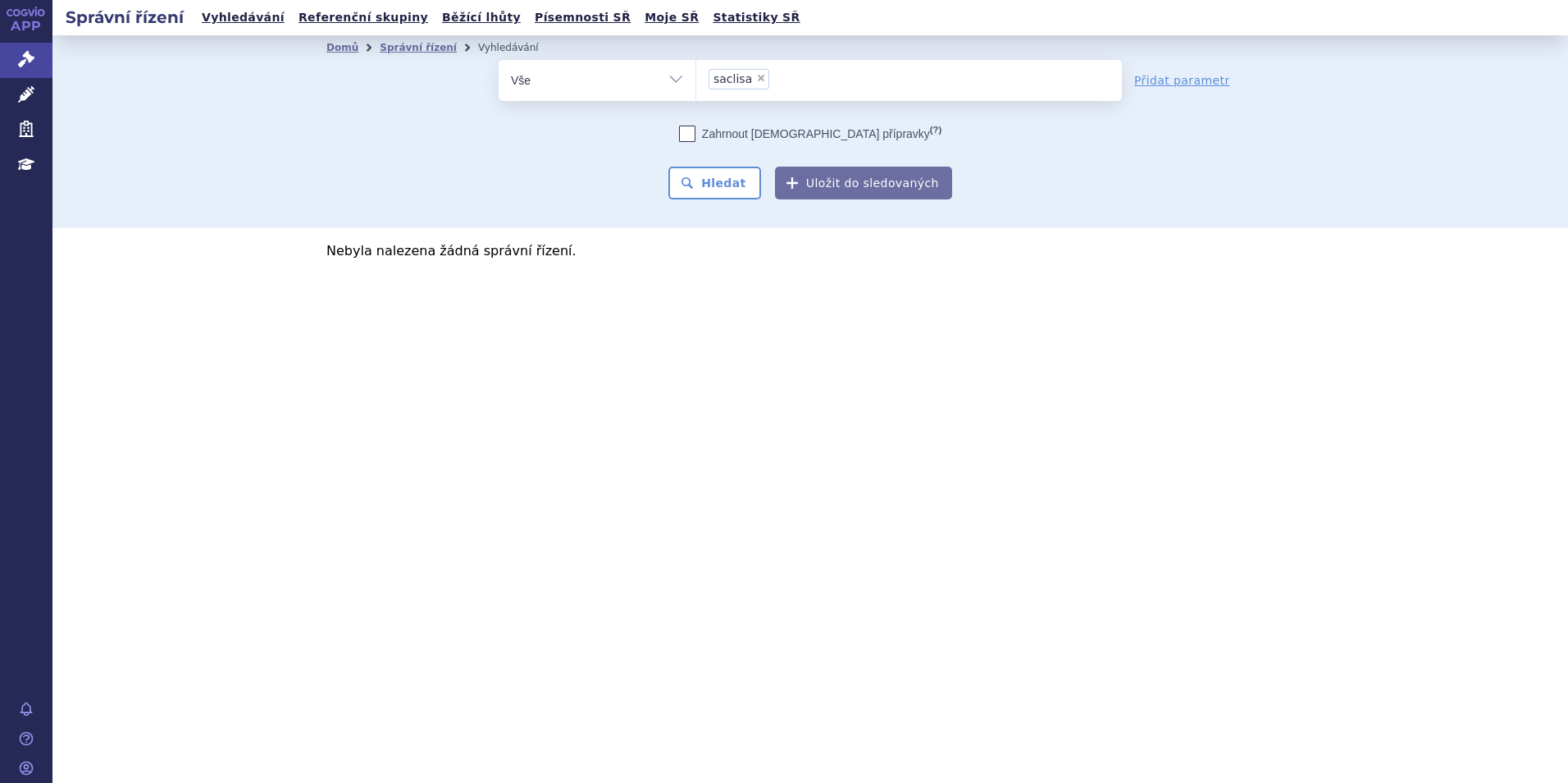
click at [756, 78] on span "×" at bounding box center [761, 78] width 10 height 10
click at [697, 78] on select "saclisa" at bounding box center [696, 79] width 1 height 41
select select
click at [755, 78] on ul at bounding box center [909, 77] width 425 height 34
click at [697, 78] on select "saclisa" at bounding box center [696, 79] width 1 height 41
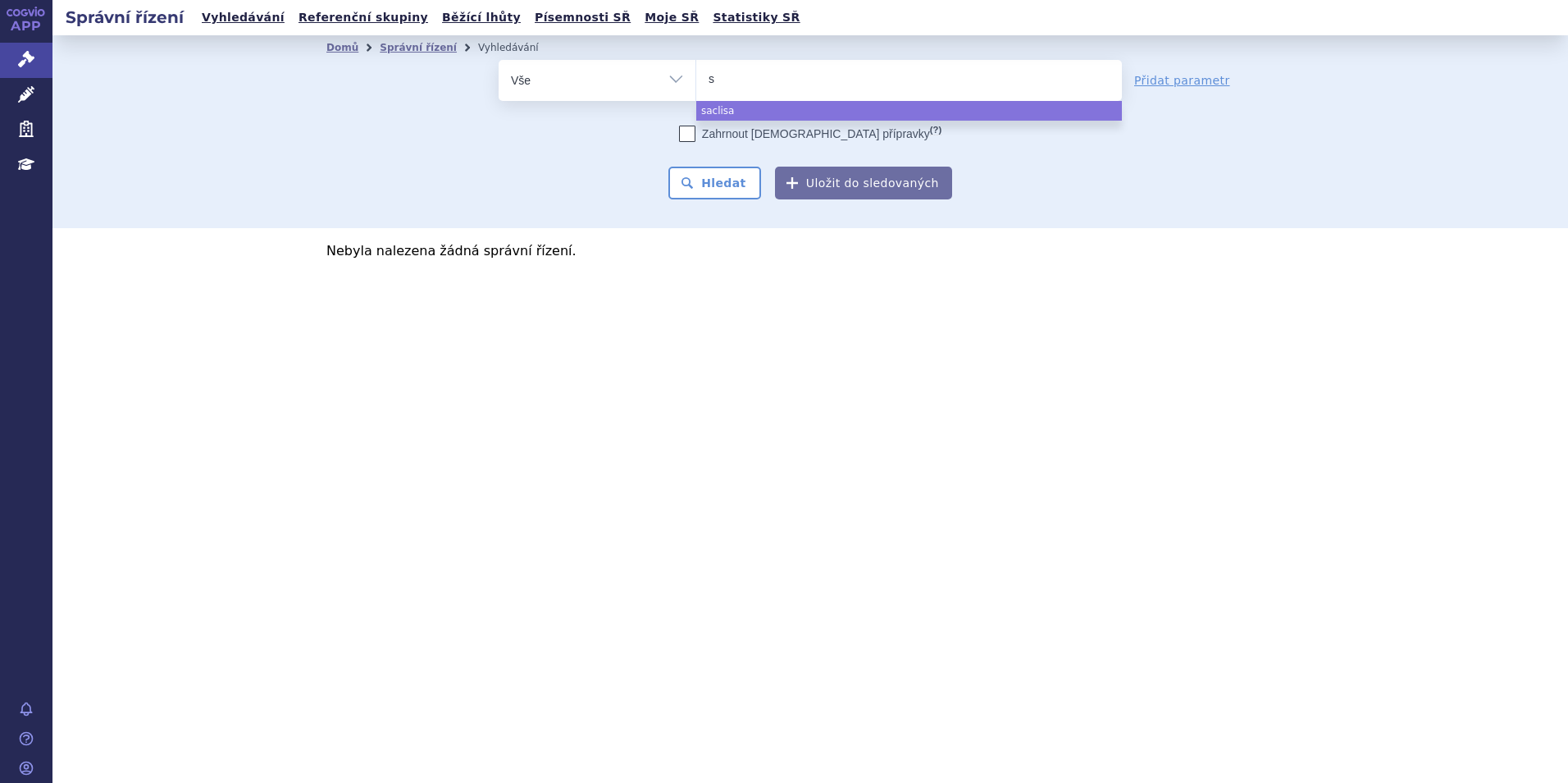
type input "sa"
type input "sar"
type input "sarcli"
type input "[MEDICAL_DATA]"
select select "[MEDICAL_DATA]"
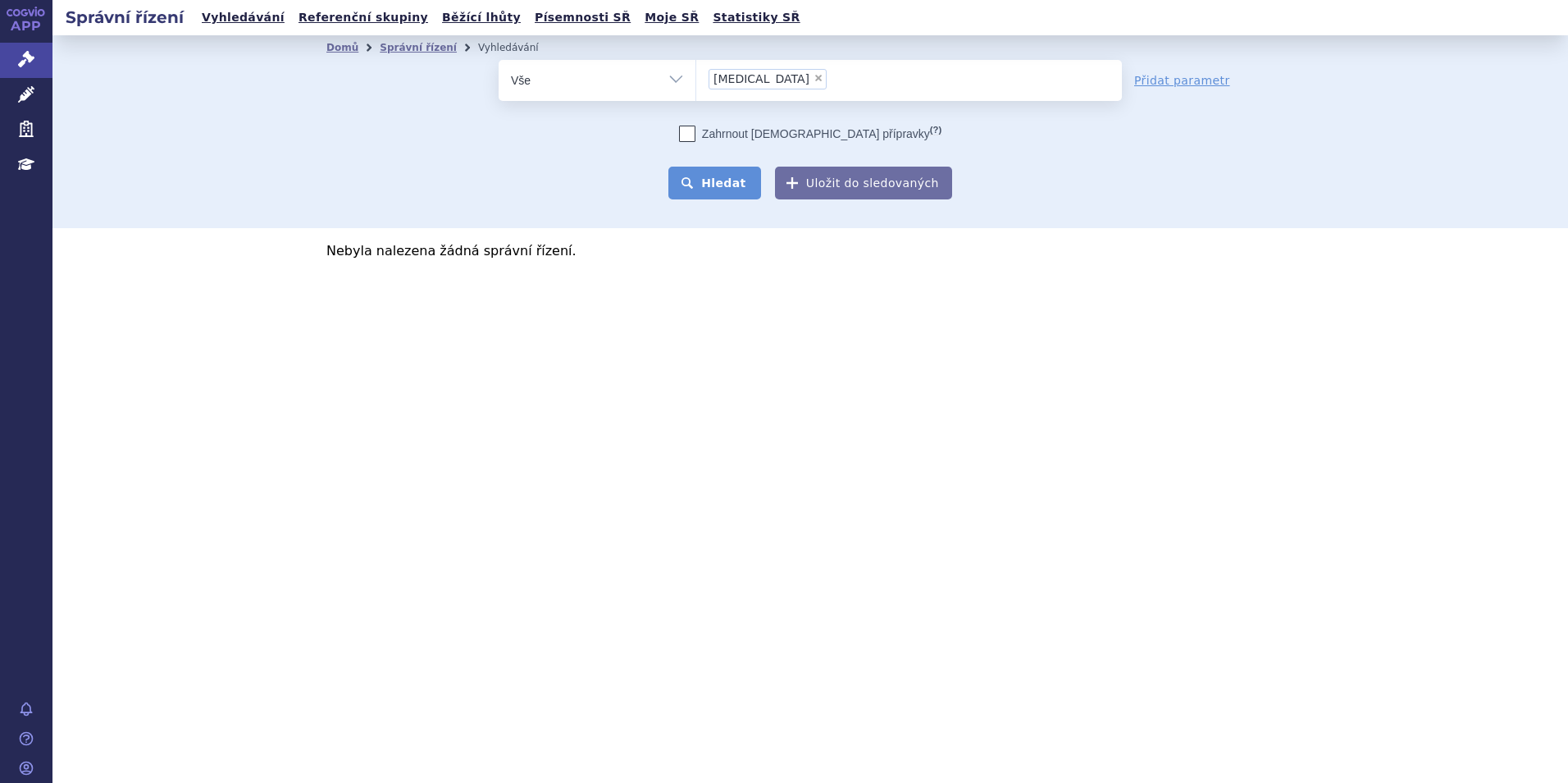
click at [738, 187] on button "Hledat" at bounding box center [715, 183] width 93 height 33
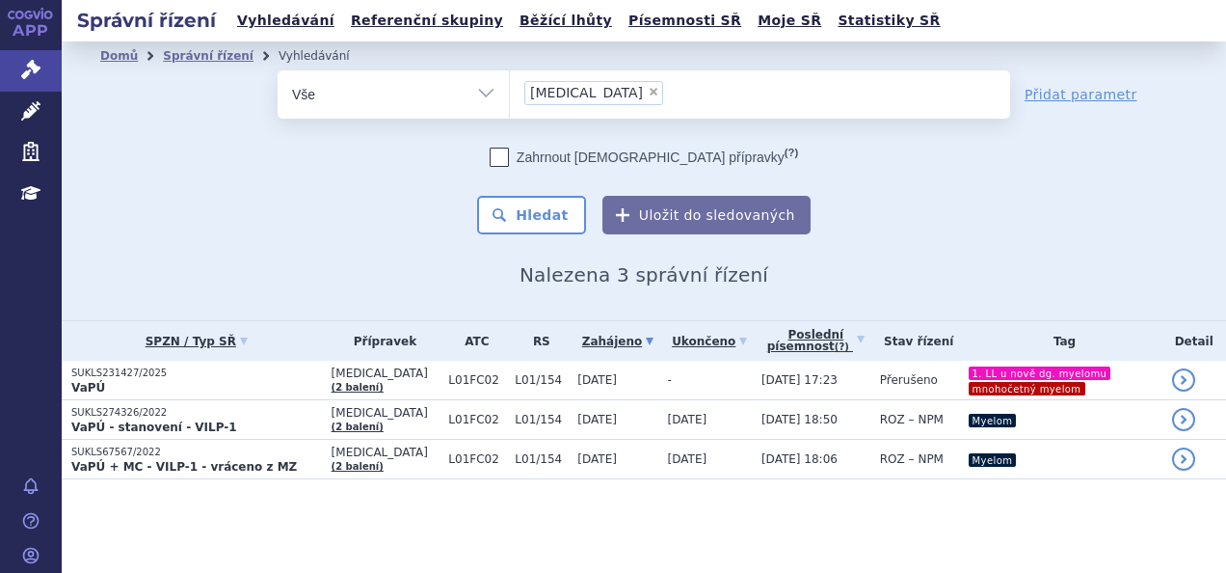
click at [648, 89] on span "×" at bounding box center [654, 92] width 12 height 12
click at [510, 89] on select "[MEDICAL_DATA]" at bounding box center [509, 93] width 1 height 48
select select
click at [586, 90] on ul at bounding box center [760, 90] width 500 height 40
click at [510, 90] on select "[MEDICAL_DATA]" at bounding box center [509, 93] width 1 height 48
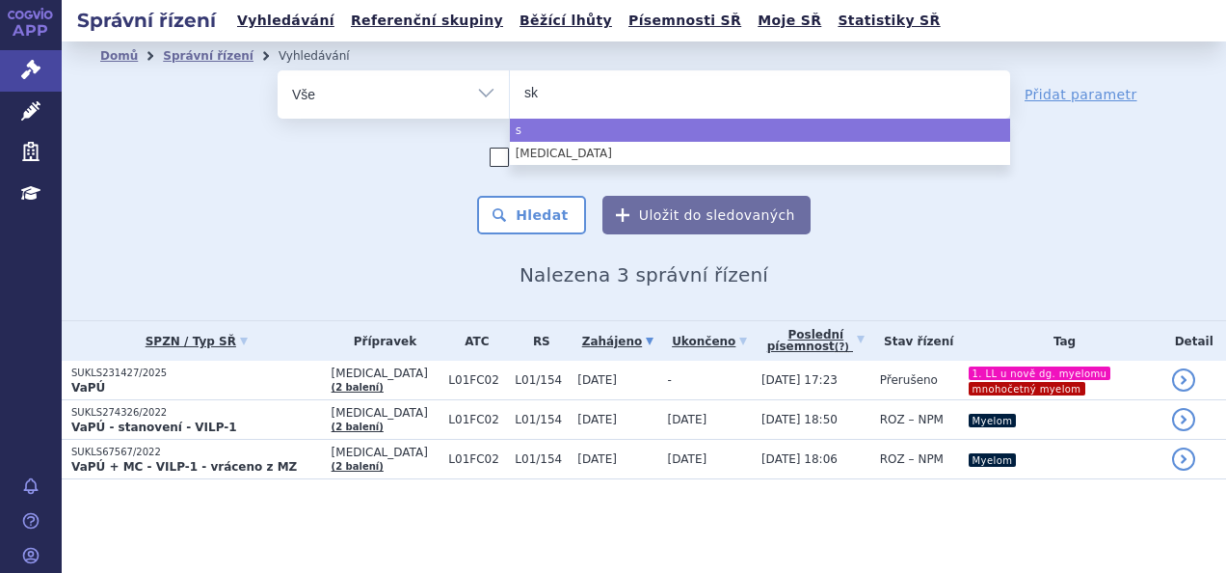
type input "sky"
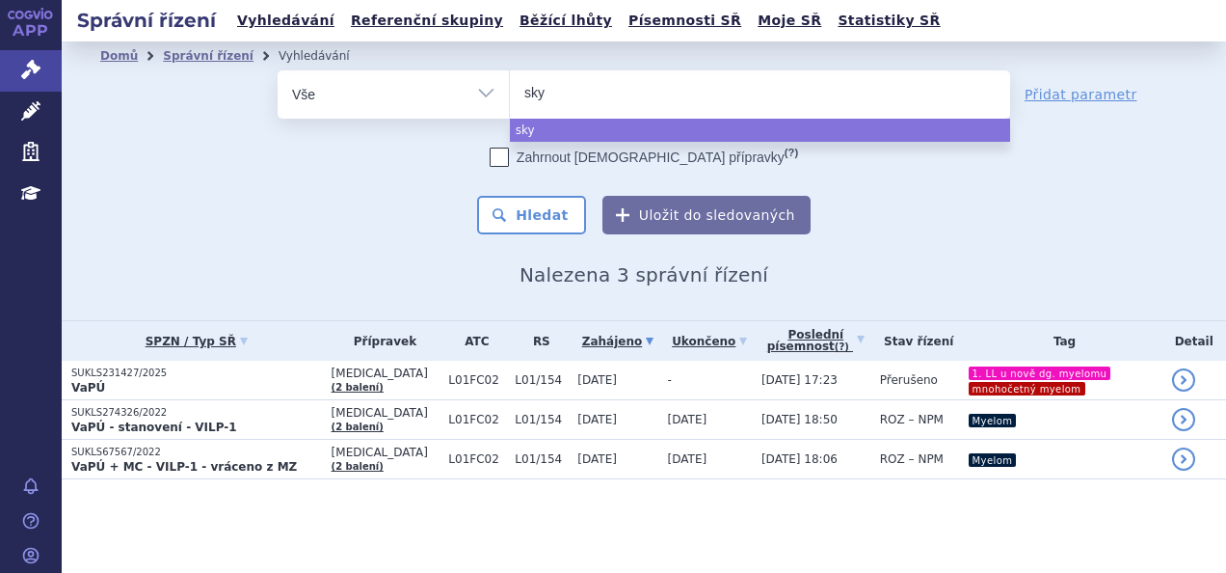
type input "skyc"
type input "skyclar"
type input "skyclarys"
select select "skyclarys"
click at [555, 209] on button "Hledat" at bounding box center [531, 215] width 109 height 39
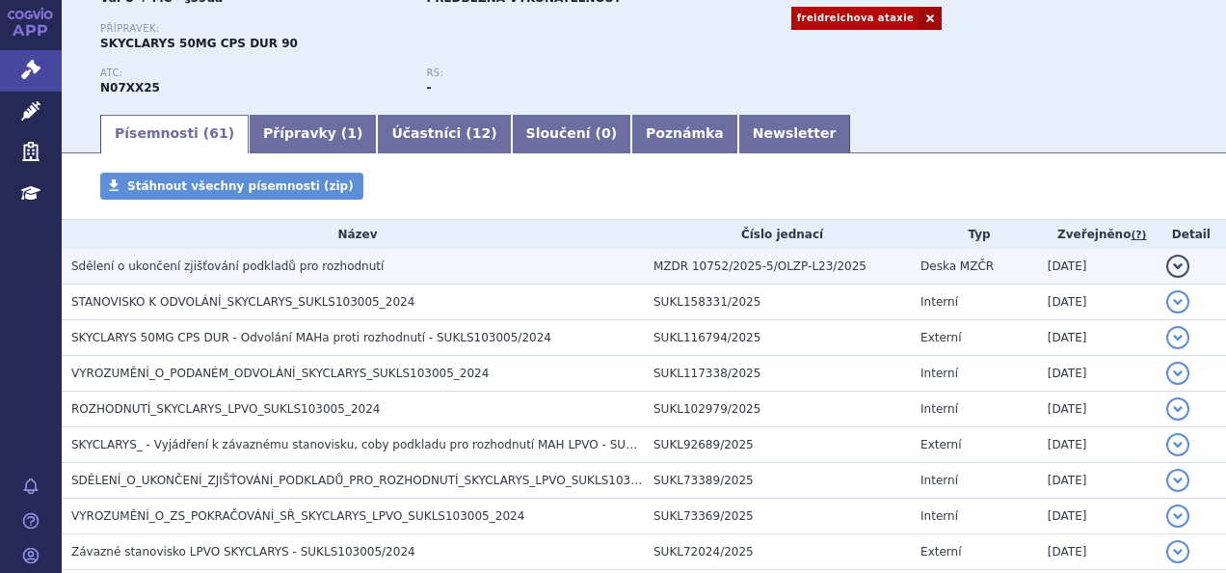
scroll to position [186, 0]
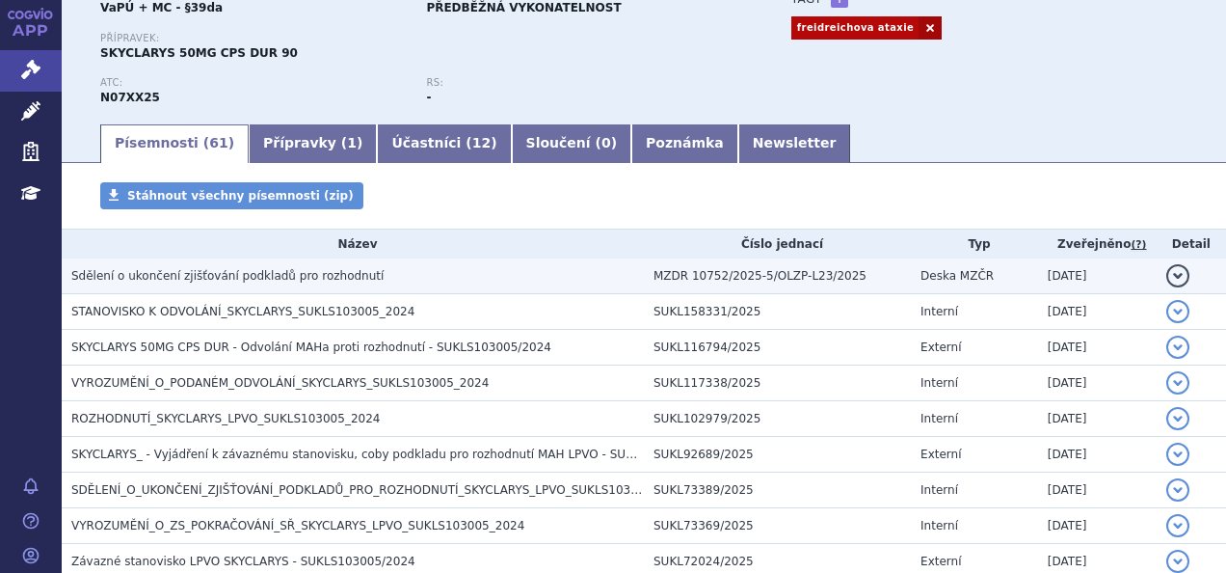
click at [345, 278] on span "Sdělení o ukončení zjišťování podkladů pro rozhodnutí" at bounding box center [227, 275] width 312 height 13
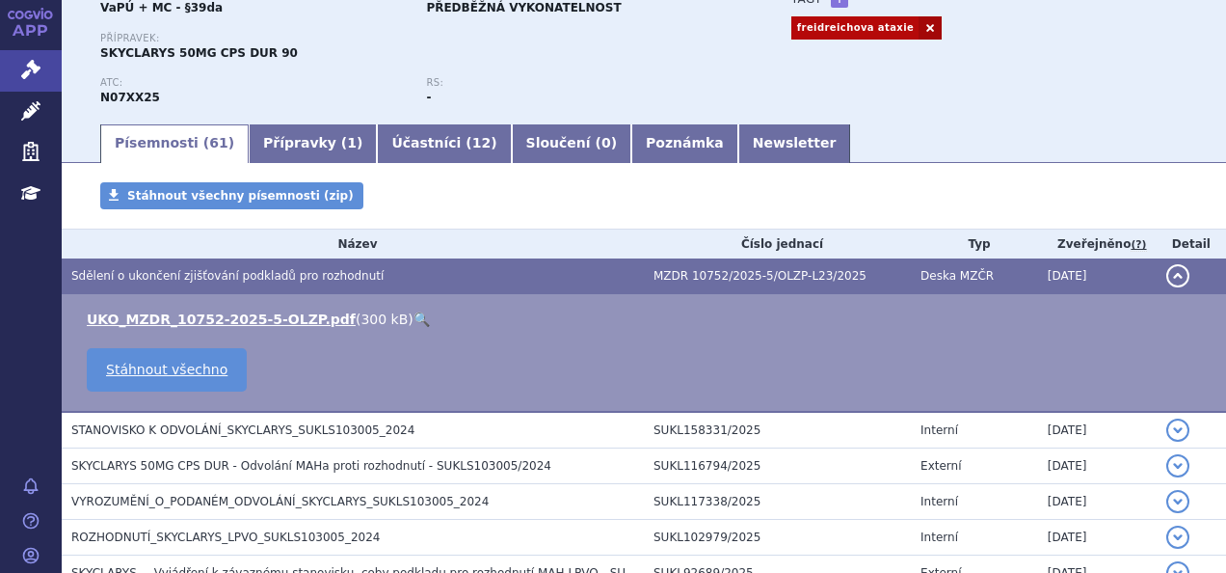
click at [414, 319] on link "🔍" at bounding box center [422, 318] width 16 height 15
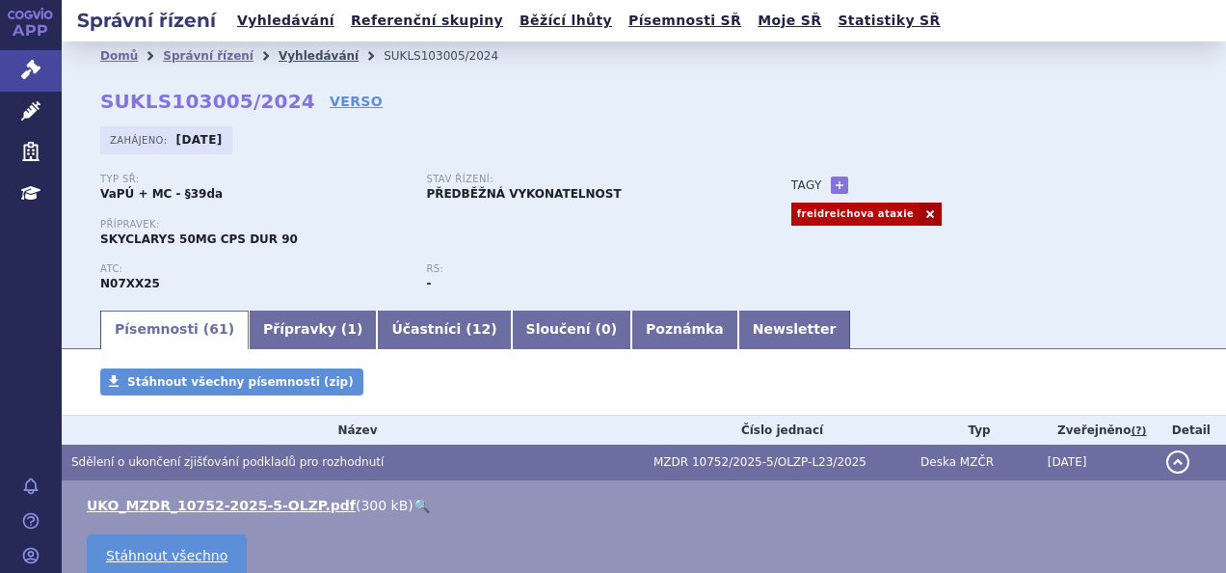
click at [307, 50] on link "Vyhledávání" at bounding box center [319, 55] width 80 height 13
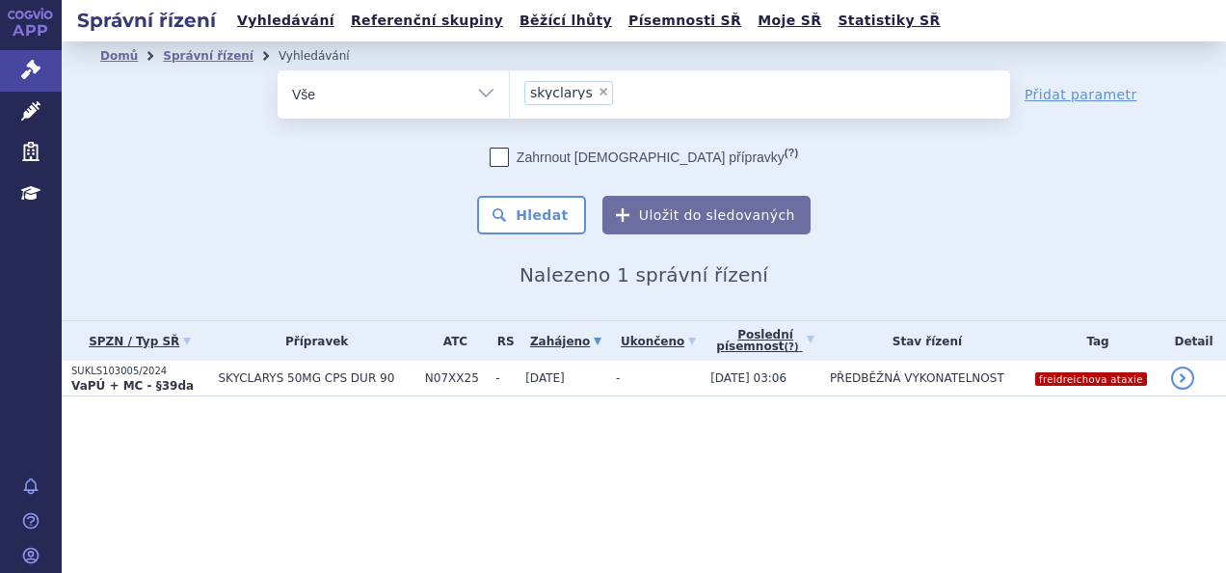
click at [598, 86] on span "×" at bounding box center [604, 92] width 12 height 12
click at [510, 86] on select "skyclarys" at bounding box center [509, 93] width 1 height 48
select select
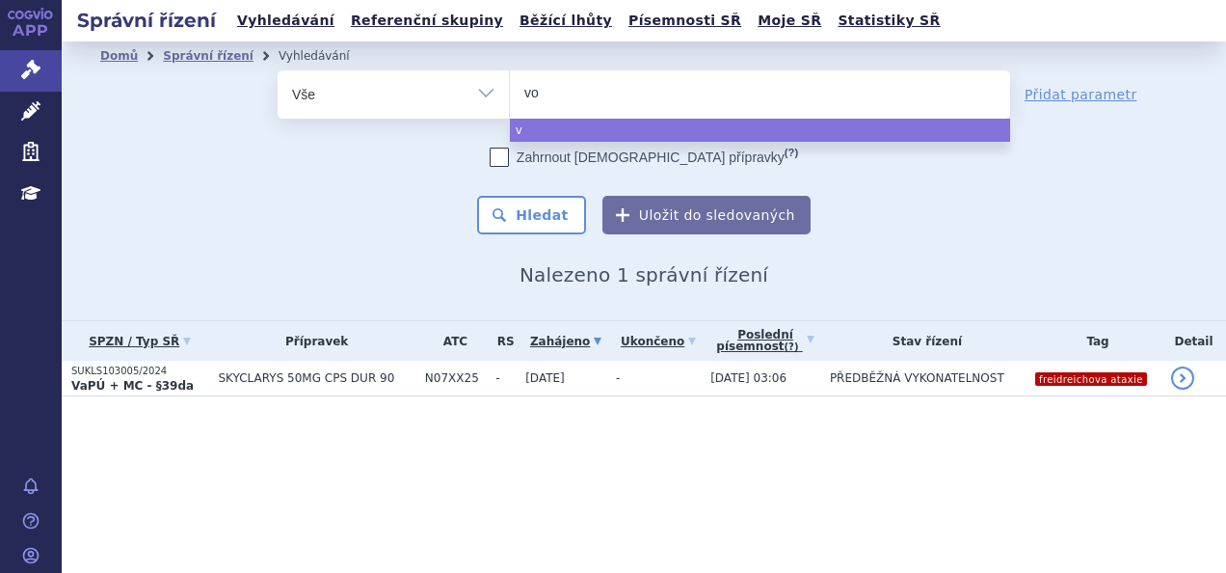
type input "vox"
type input "voxz"
type input "voxzo"
type input "voxzogo"
select select "voxzogo"
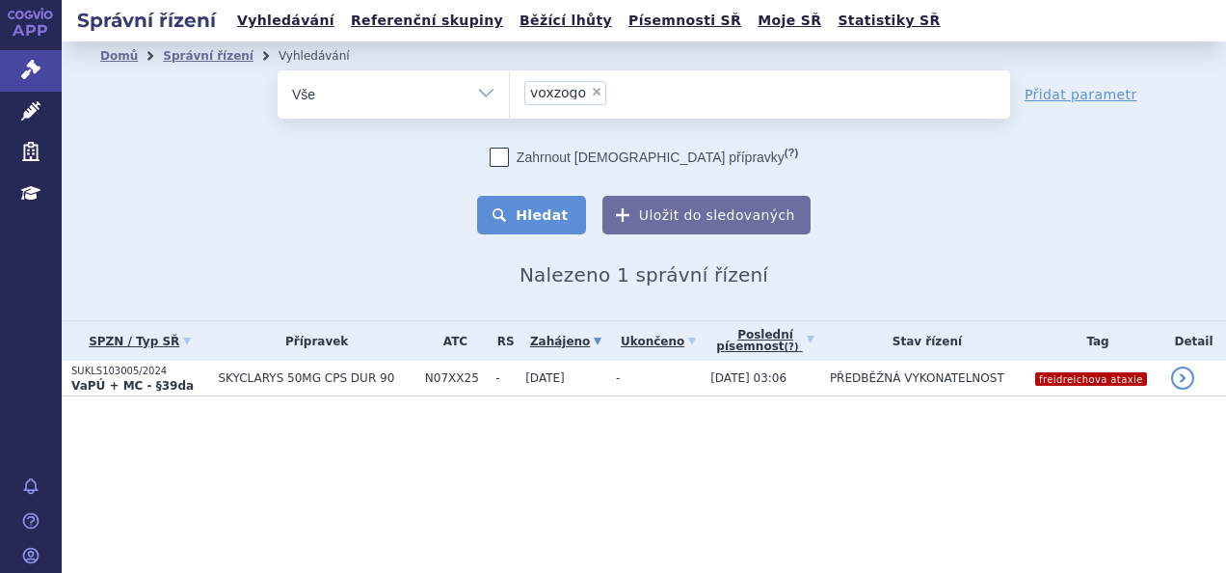
click at [557, 223] on button "Hledat" at bounding box center [531, 215] width 109 height 39
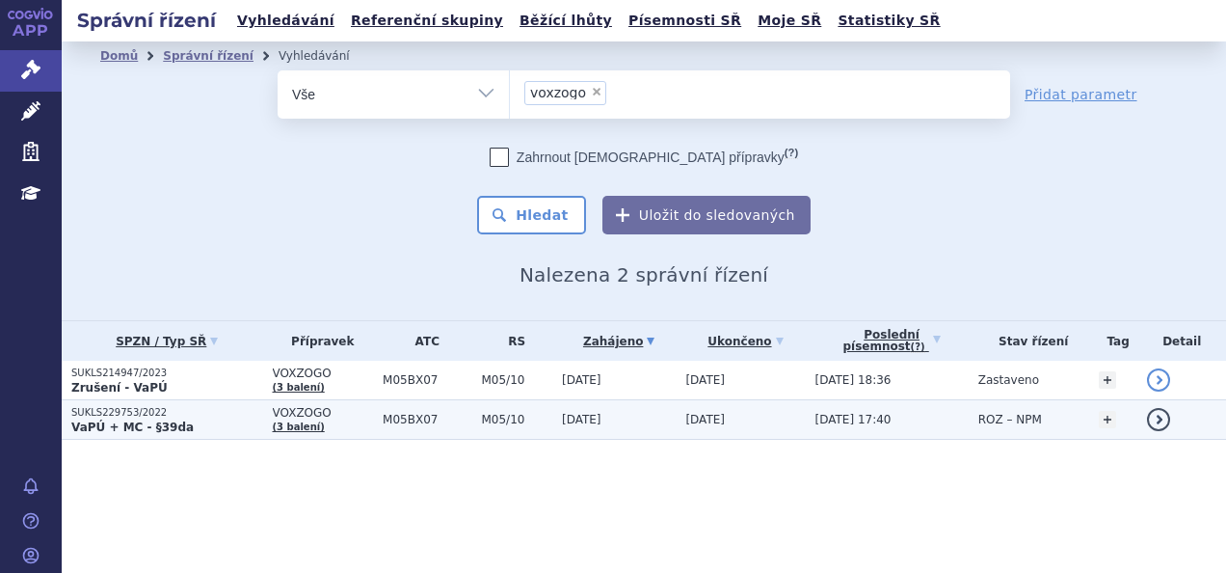
click at [229, 415] on p "SUKLS229753/2022" at bounding box center [167, 412] width 192 height 13
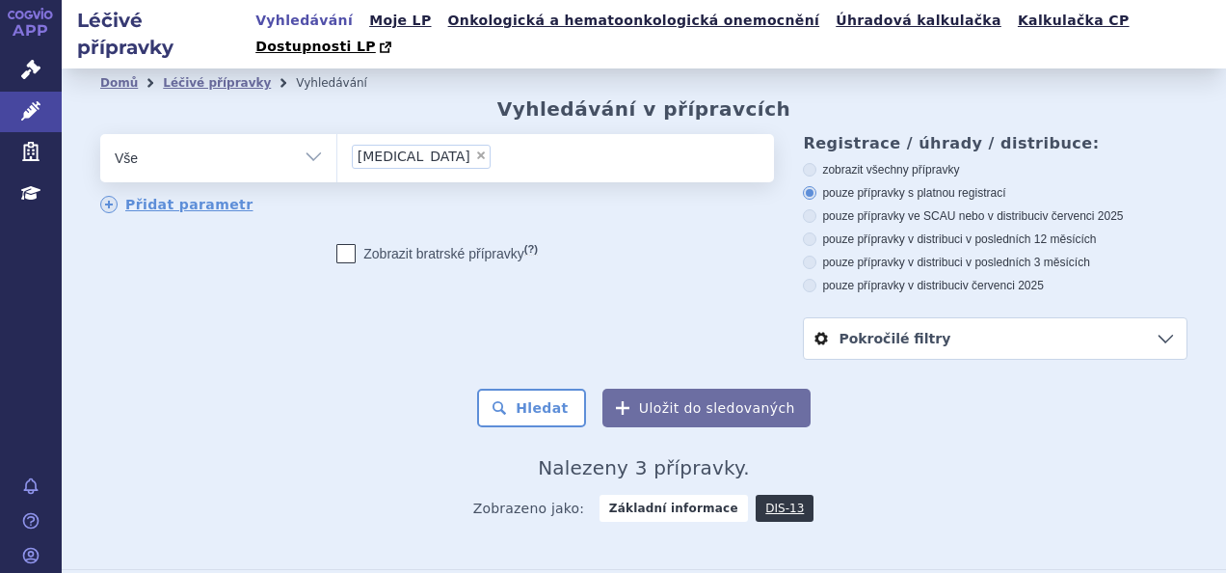
click at [475, 149] on span "×" at bounding box center [481, 155] width 12 height 12
click at [337, 133] on select "sarclisa" at bounding box center [336, 157] width 1 height 48
select select
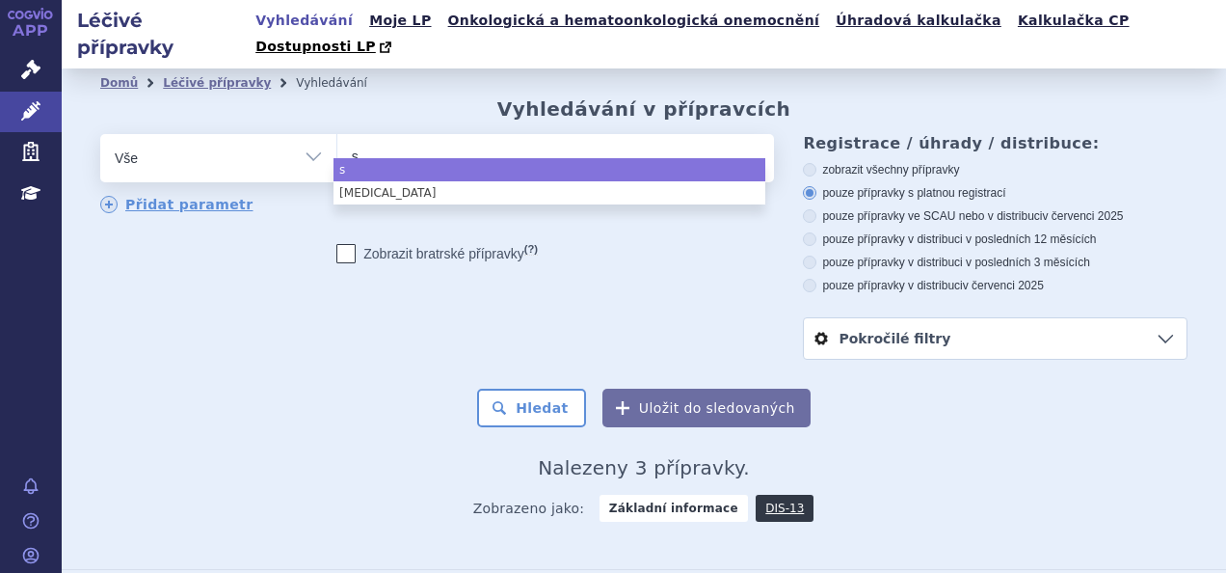
type input "sa"
type input "sar"
type input "sarcl"
type input "sarcli"
type input "sarclisa"
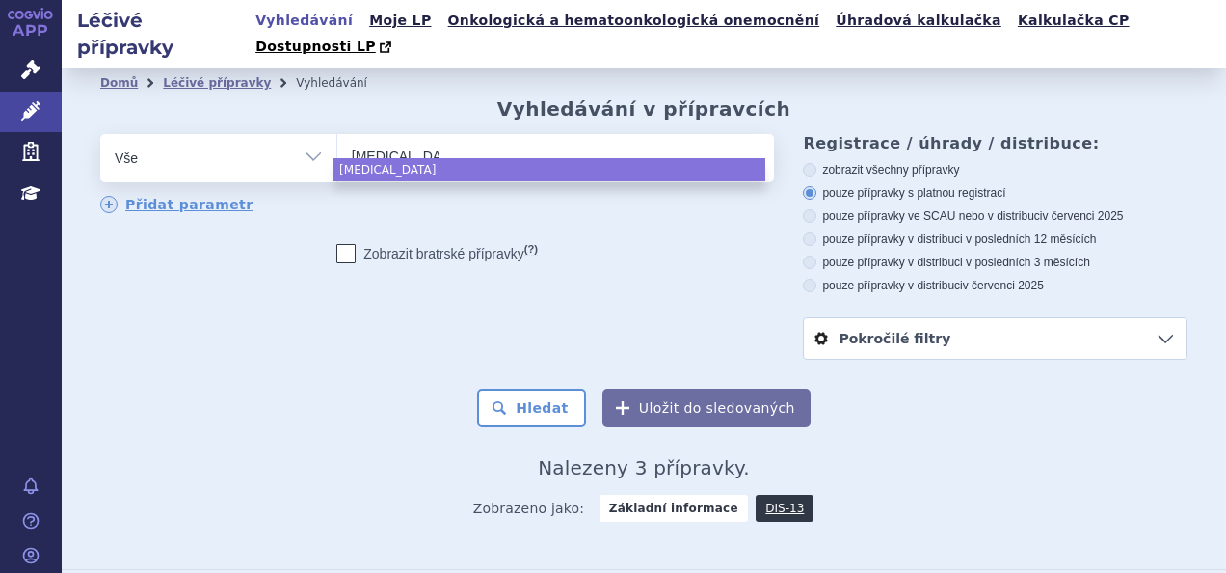
select select "sarclisa"
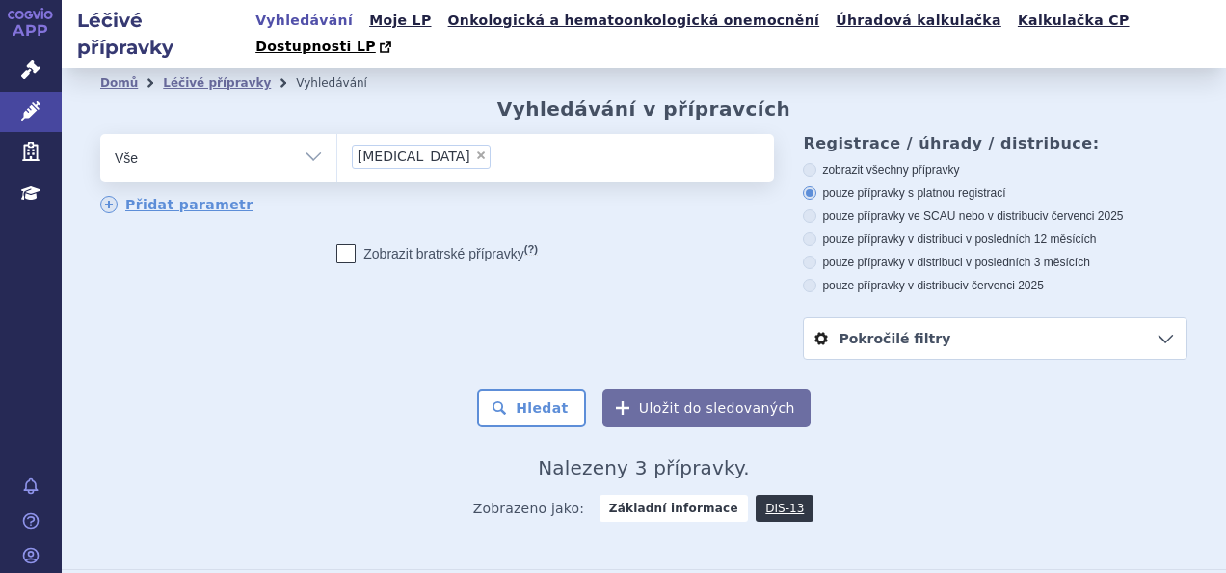
click at [475, 149] on span "×" at bounding box center [481, 155] width 12 height 12
click at [337, 133] on select "sarclisa" at bounding box center [336, 157] width 1 height 48
select select
type input "sk"
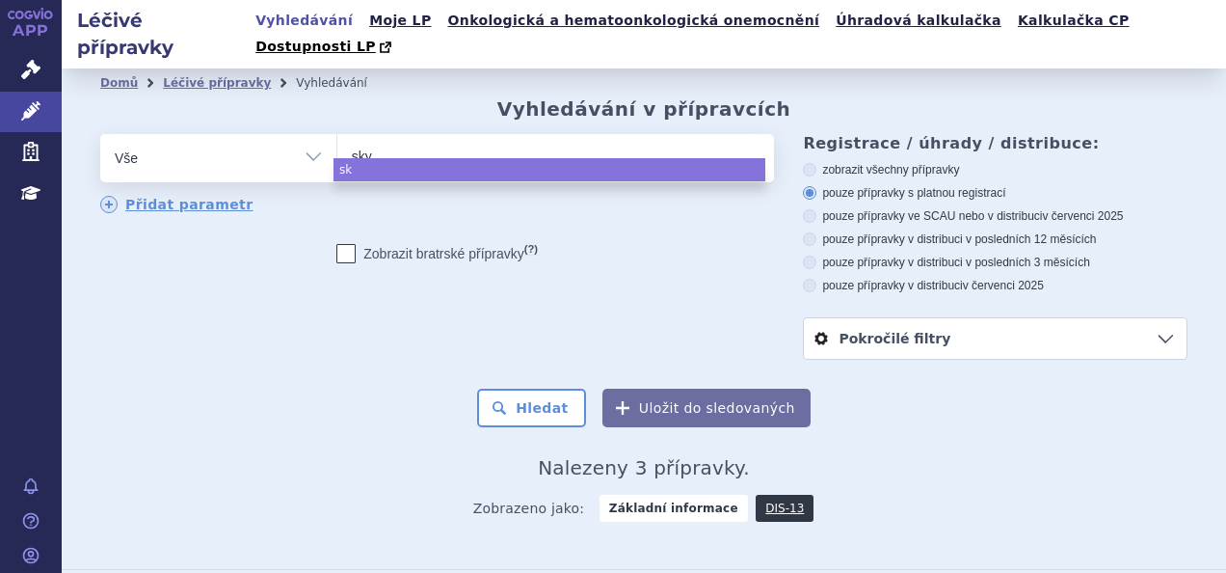
type input "skyc"
type input "skycl"
type input "skyclar"
type input "skyclary"
type input "skyclarys"
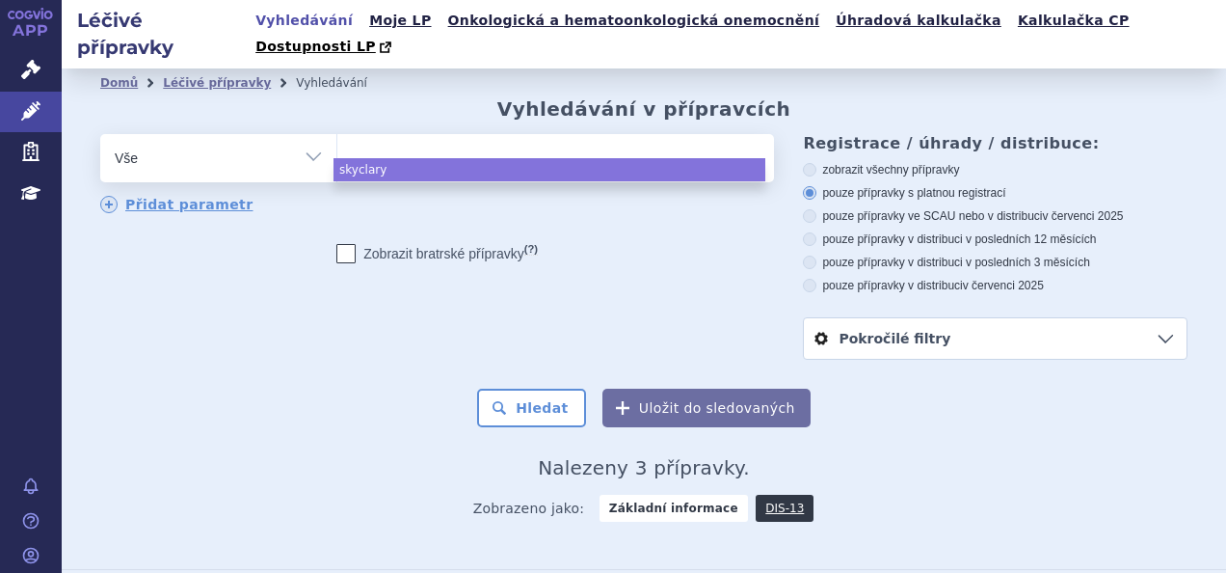
select select "skyclarys"
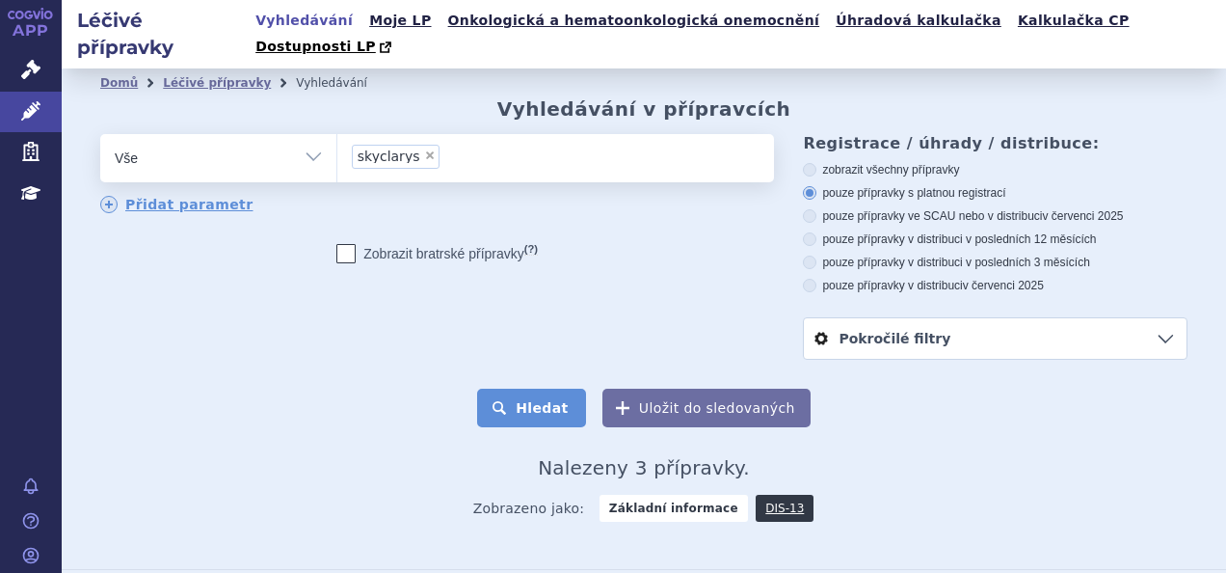
click at [532, 389] on button "Hledat" at bounding box center [531, 408] width 109 height 39
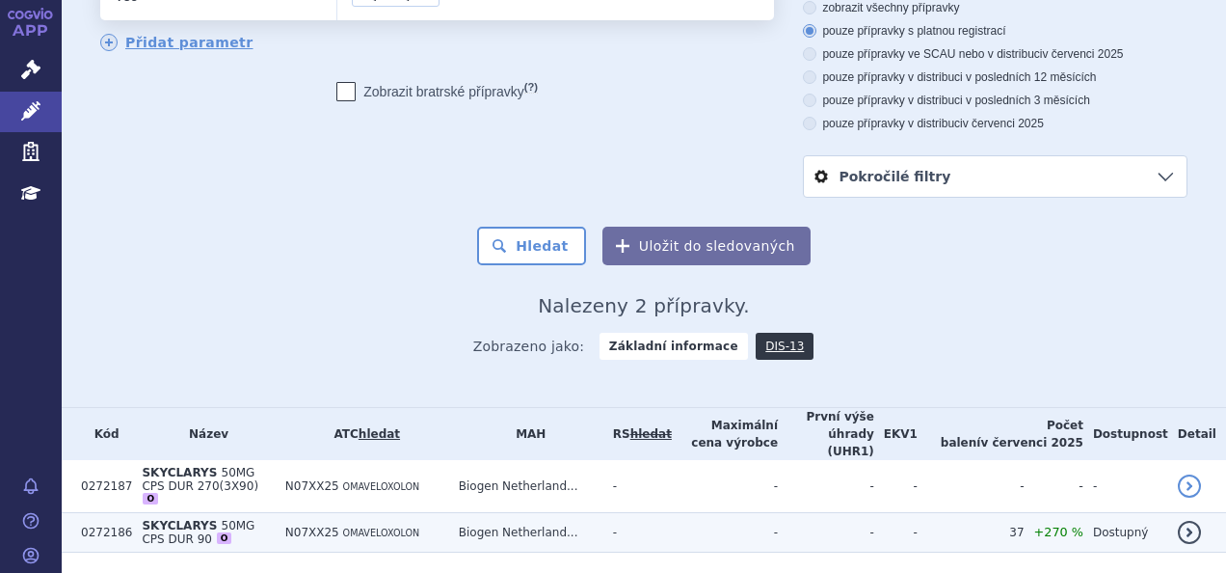
click at [325, 513] on td "N07XX25 OMAVELOXOLON" at bounding box center [363, 533] width 174 height 40
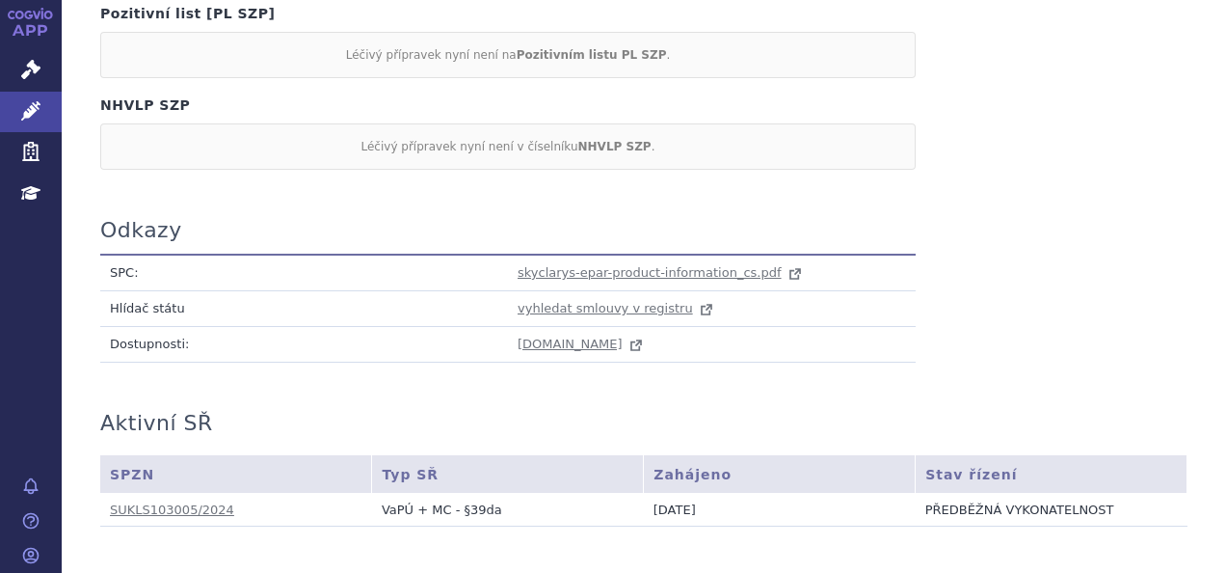
scroll to position [1141, 0]
click at [609, 264] on span "skyclarys-epar-product-information_cs.pdf" at bounding box center [650, 271] width 264 height 14
